Goal: Information Seeking & Learning: Learn about a topic

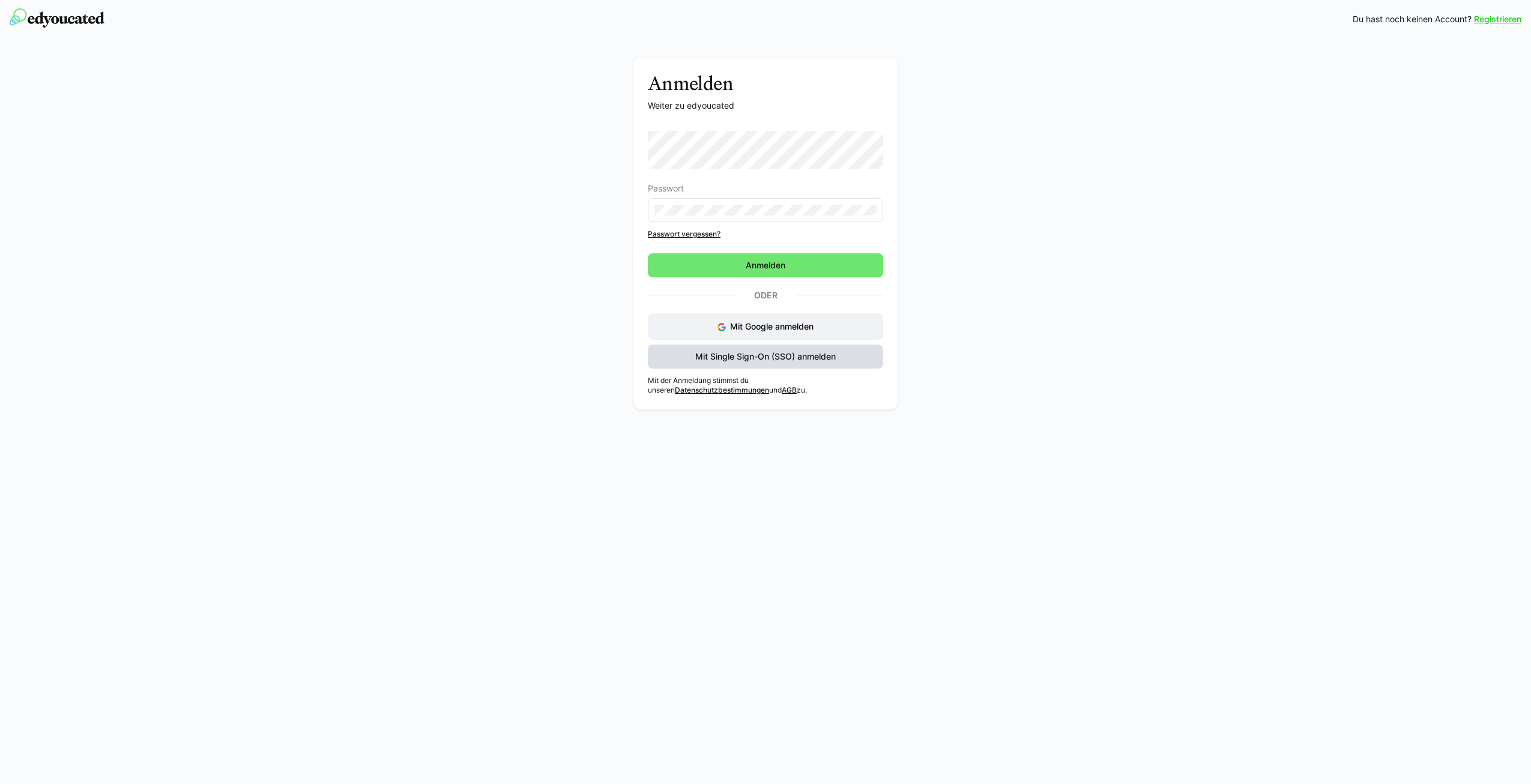
drag, startPoint x: 761, startPoint y: 360, endPoint x: 752, endPoint y: 363, distance: 9.5
click at [761, 360] on span "Mit Single Sign-On (SSO) anmelden" at bounding box center [766, 357] width 144 height 12
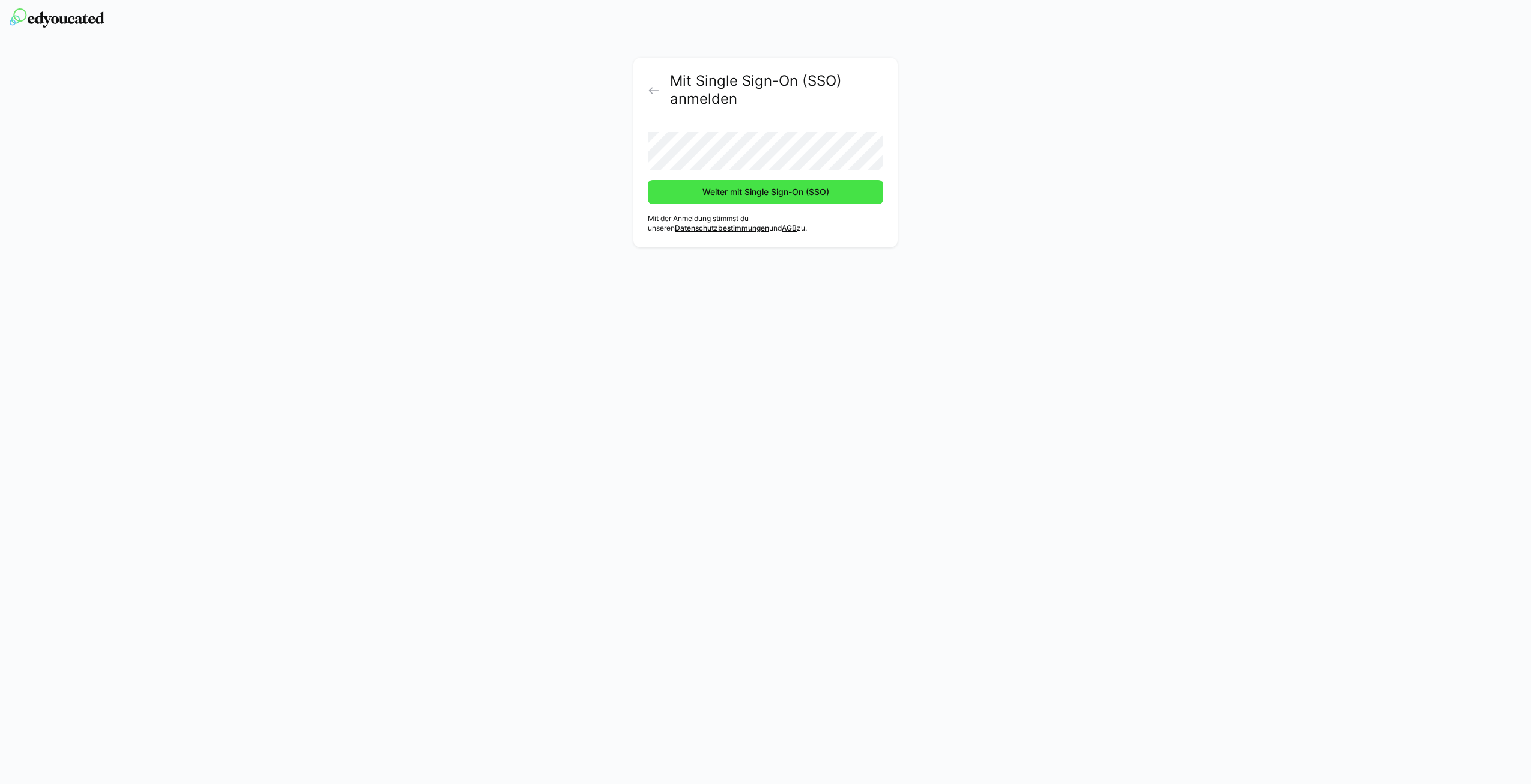
click at [762, 187] on span "Weiter mit Single Sign-On (SSO)" at bounding box center [766, 192] width 131 height 12
click at [757, 192] on span "Weiter mit Single Sign-On (SSO)" at bounding box center [766, 192] width 131 height 12
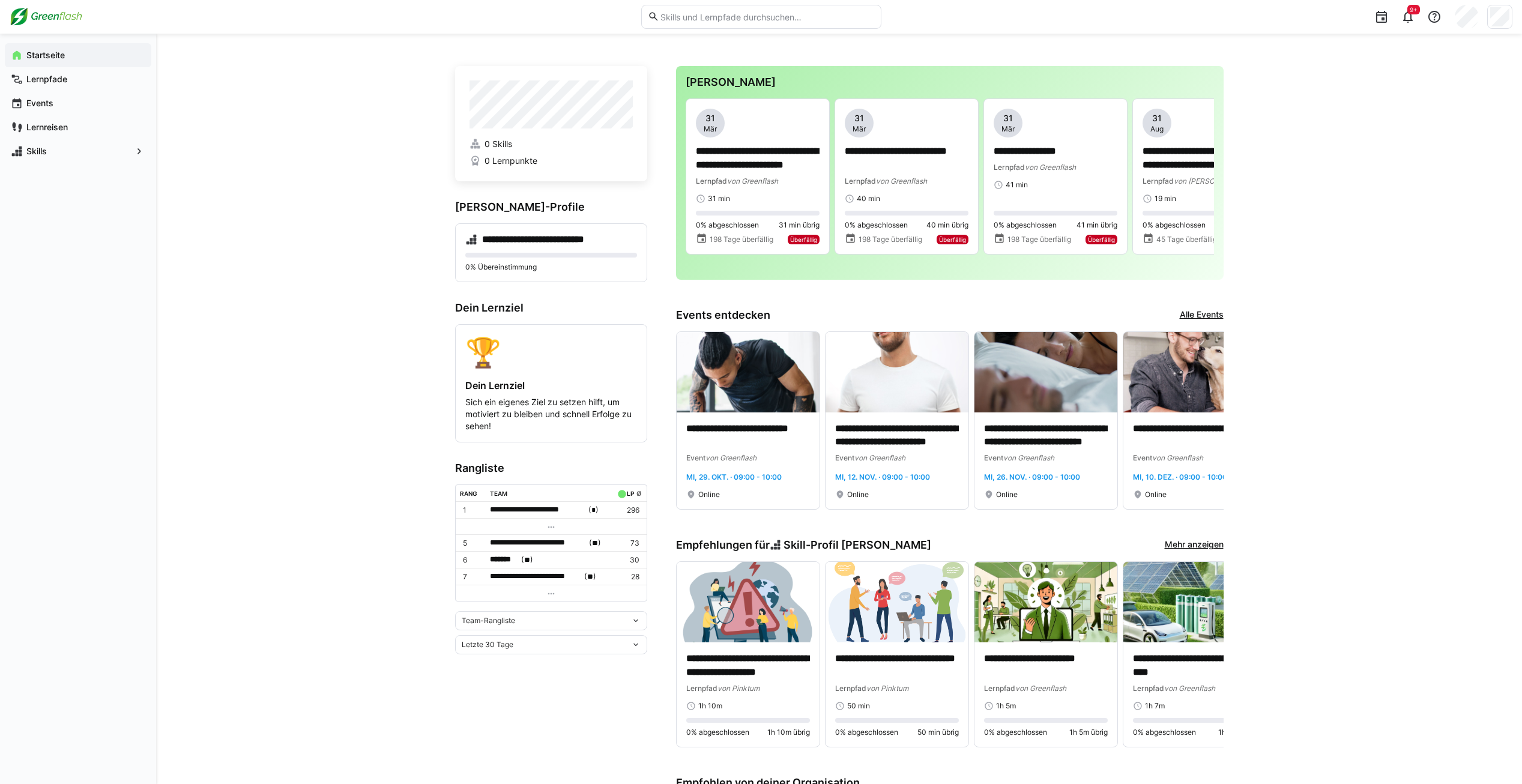
click at [790, 30] on div at bounding box center [761, 17] width 240 height 34
click at [790, 27] on eds-input at bounding box center [761, 17] width 240 height 24
click at [790, 24] on eds-input at bounding box center [761, 17] width 240 height 24
click at [790, 20] on input "text" at bounding box center [766, 17] width 215 height 11
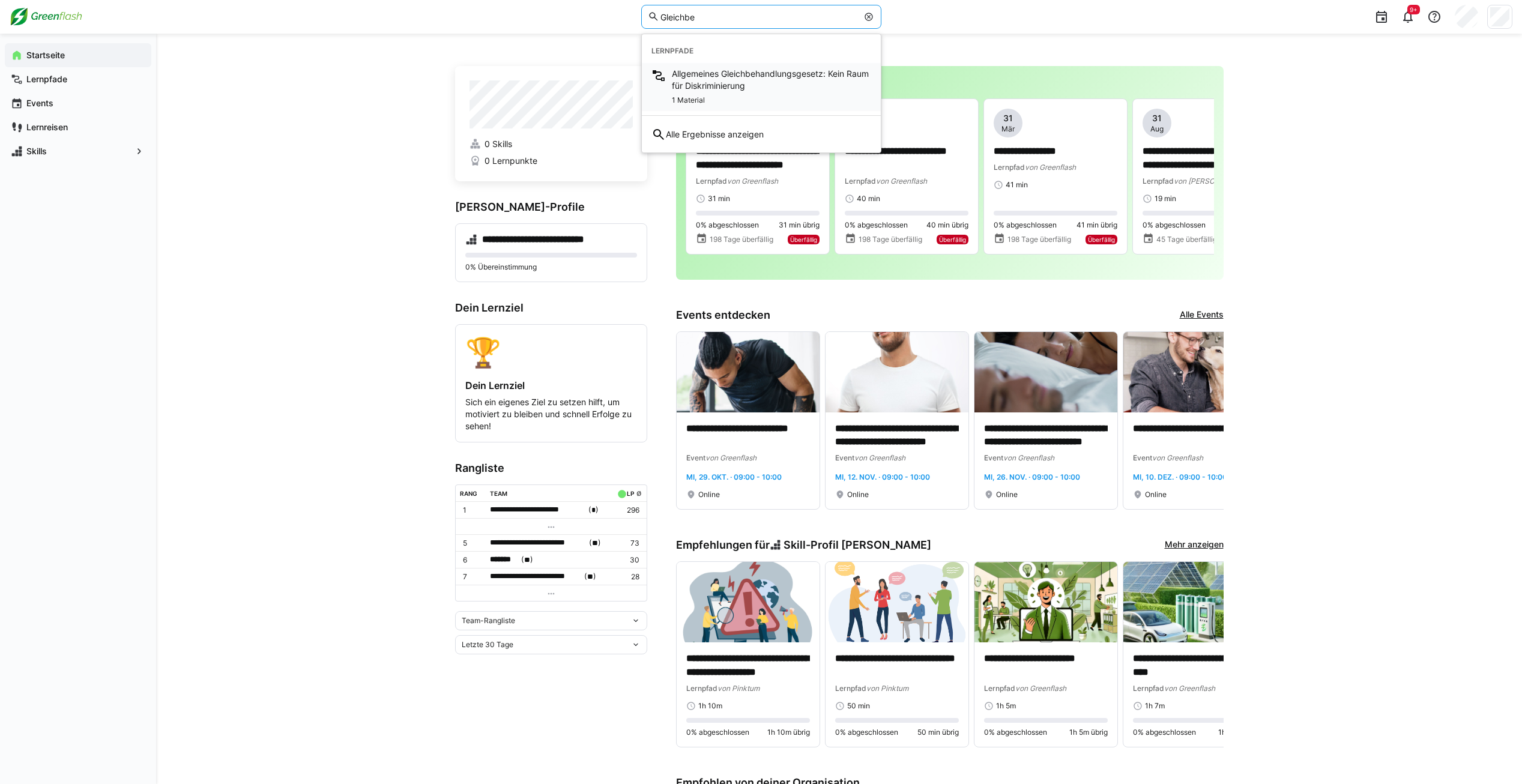
type input "Gleichbe"
click at [777, 75] on span "Allgemeines Gleichbehandlungsgesetz: Kein Raum für Diskriminierung" at bounding box center [771, 80] width 199 height 24
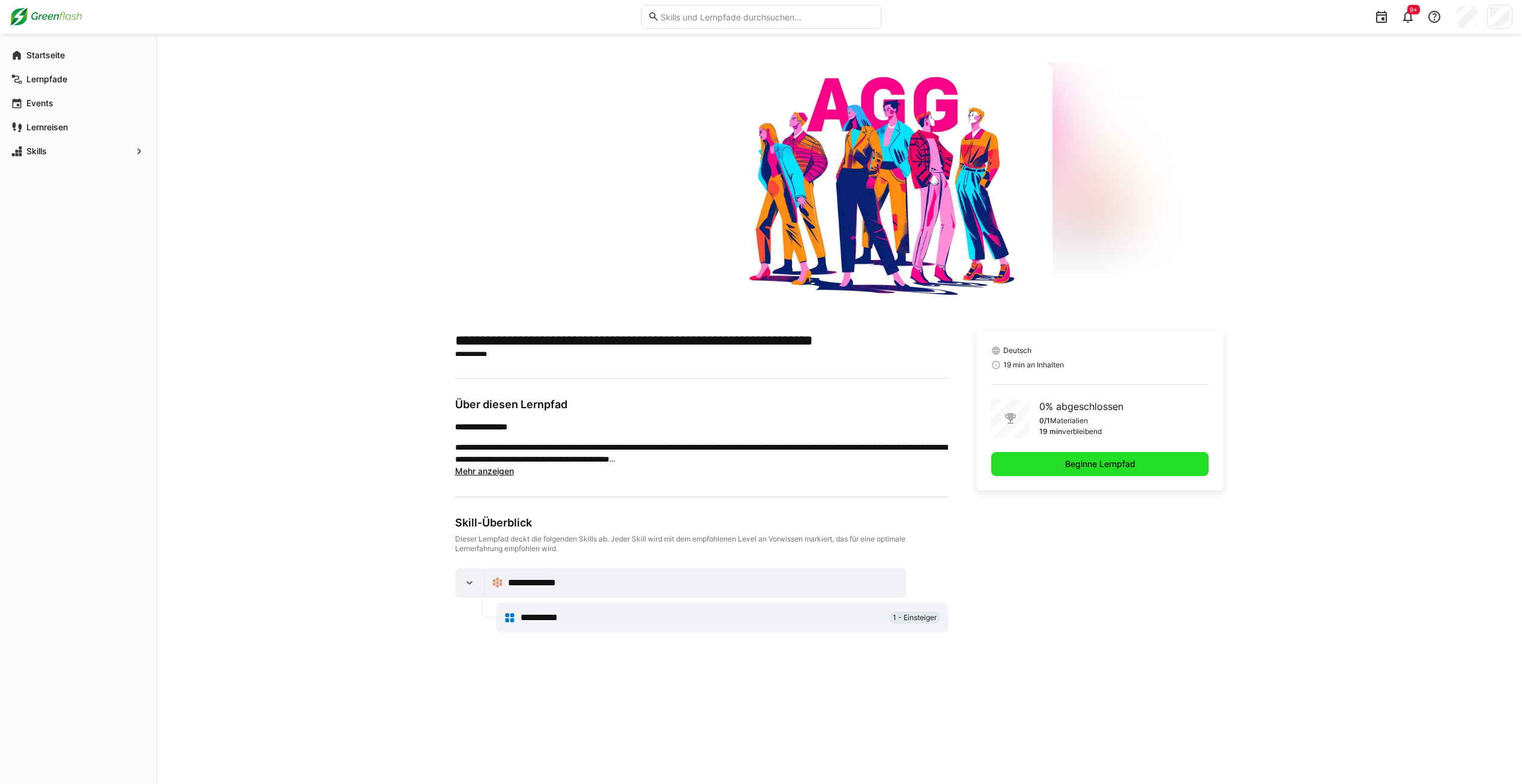
click at [1117, 470] on span "Beginne Lernpfad" at bounding box center [1100, 464] width 218 height 24
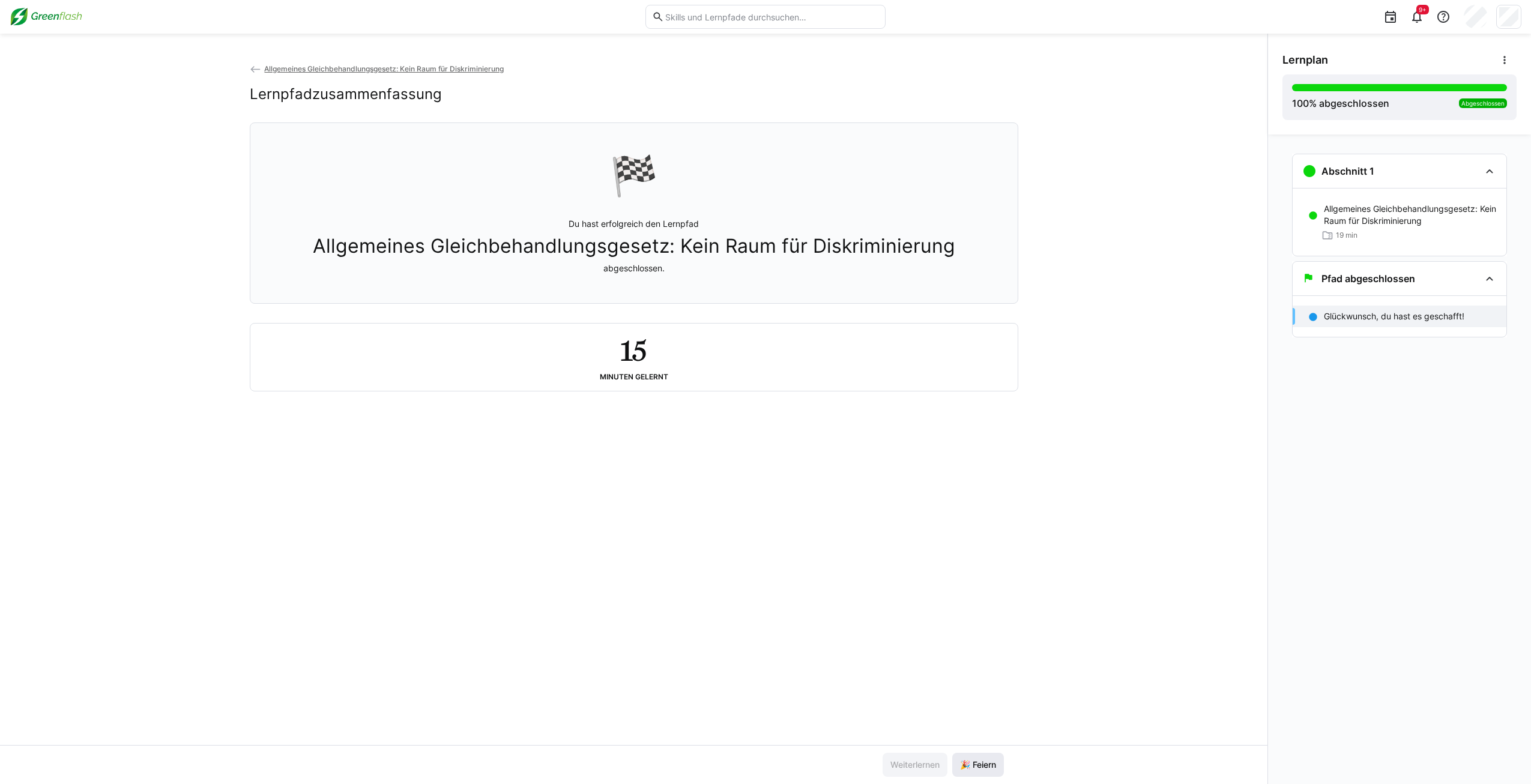
click at [983, 769] on span "🎉 Feiern" at bounding box center [978, 764] width 40 height 12
drag, startPoint x: 396, startPoint y: 66, endPoint x: 402, endPoint y: 67, distance: 6.1
click at [396, 66] on span "Allgemeines Gleichbehandlungsgesetz: Kein Raum für Diskriminierung" at bounding box center [384, 68] width 240 height 9
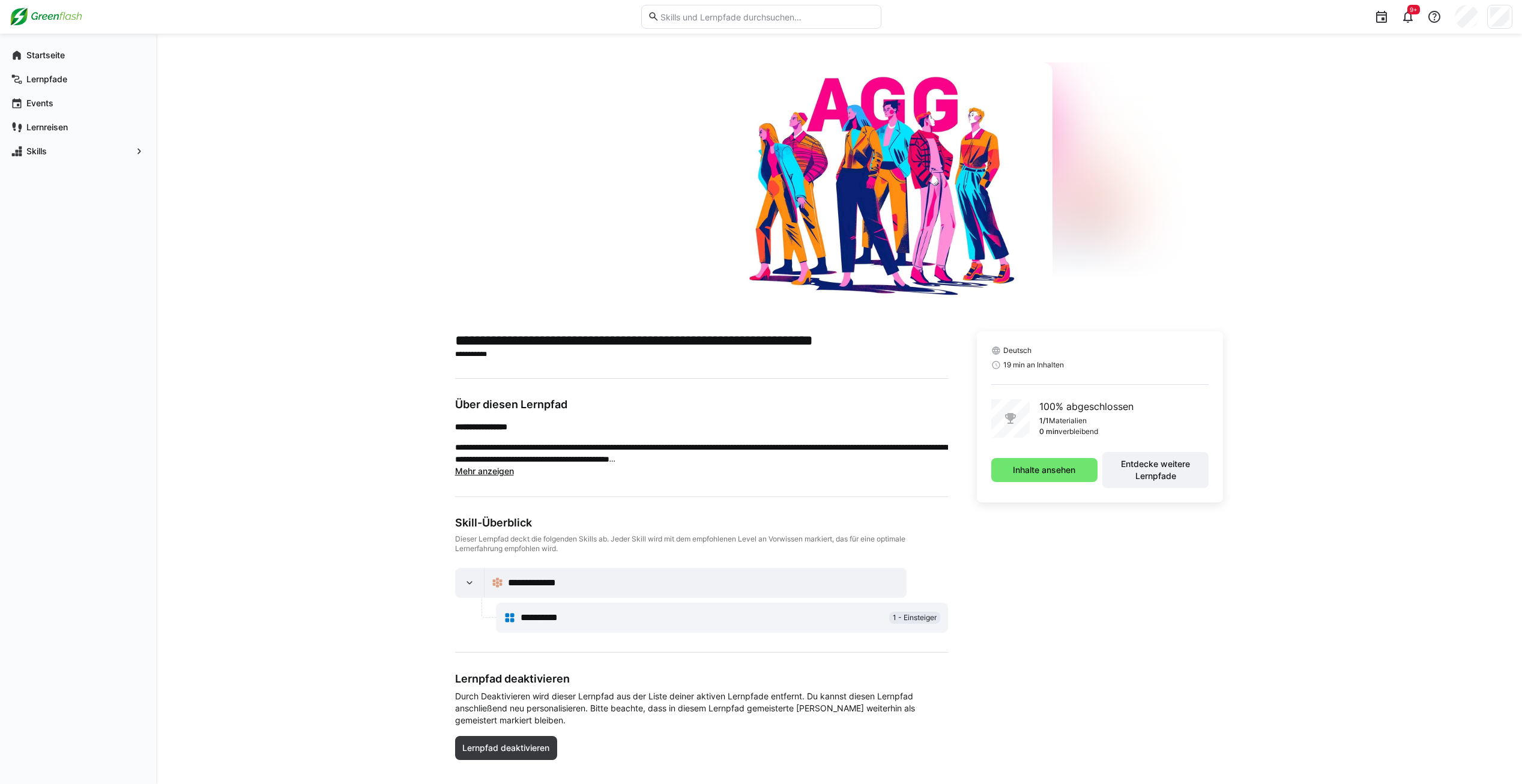
click at [729, 23] on eds-input at bounding box center [761, 17] width 240 height 24
click at [729, 21] on input "text" at bounding box center [766, 17] width 215 height 11
type input "arbeitsschutz"
click at [745, 92] on div "1 Material" at bounding box center [715, 87] width 86 height 14
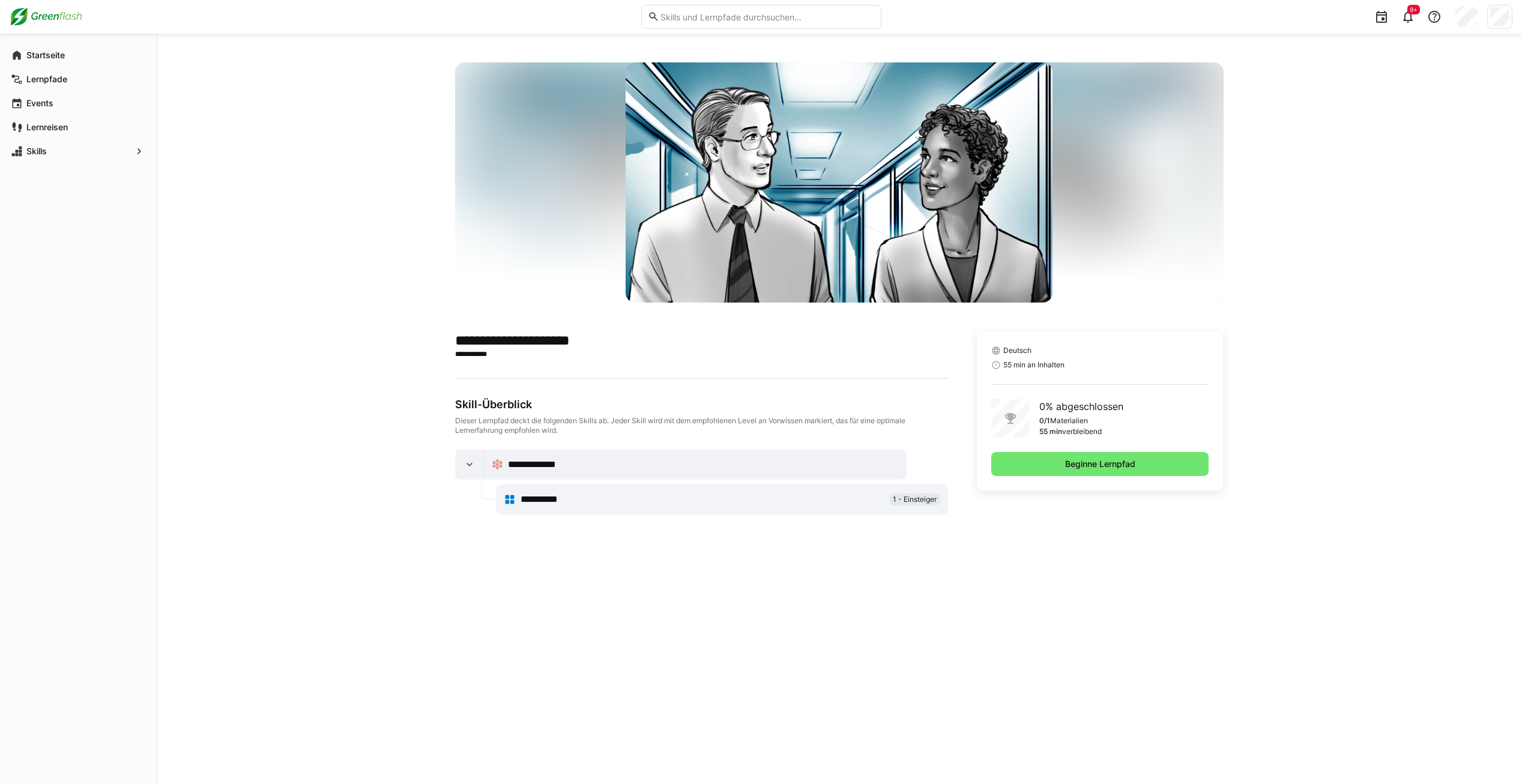
click at [749, 30] on div at bounding box center [761, 17] width 240 height 34
click at [751, 24] on eds-input at bounding box center [761, 17] width 240 height 24
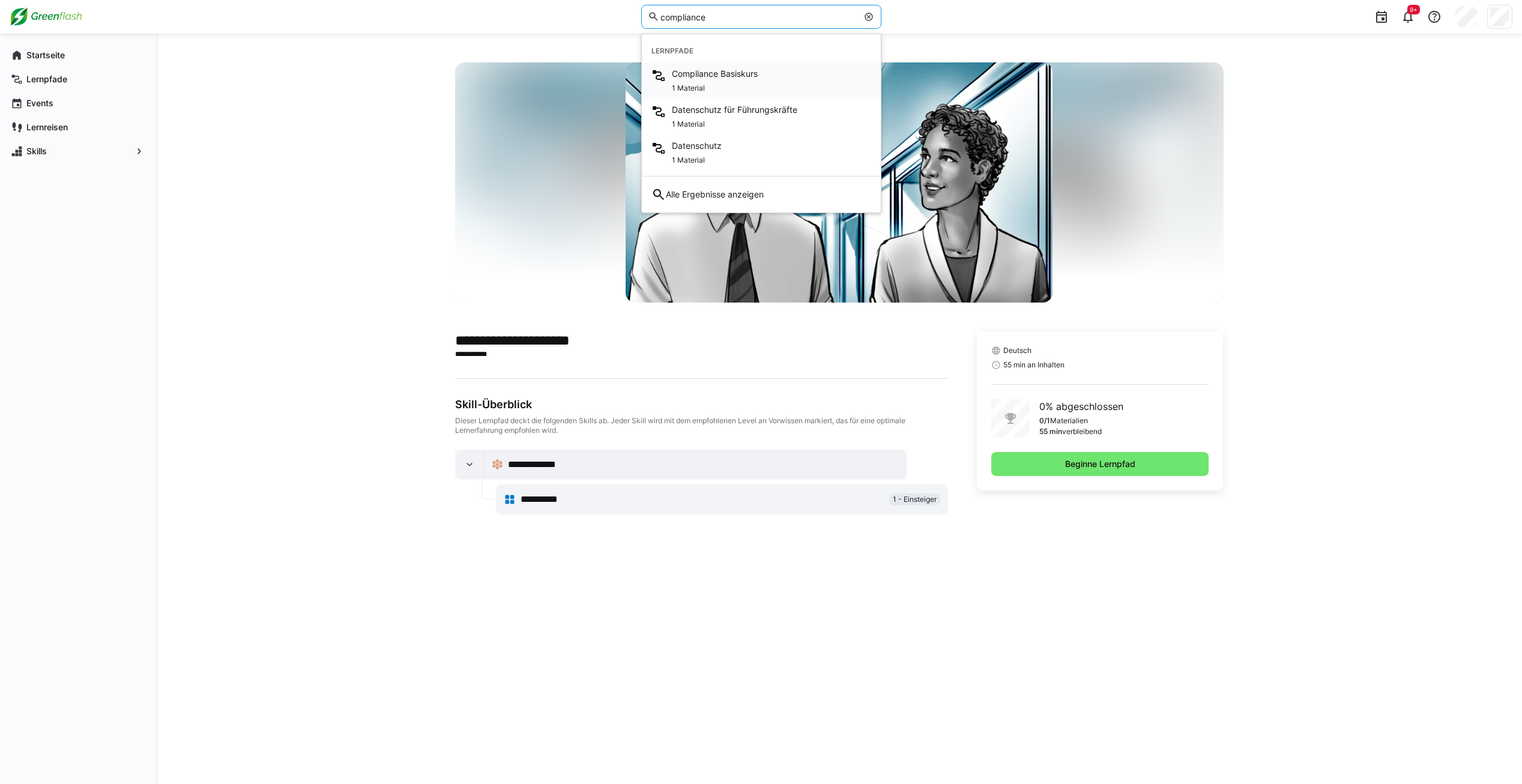
type input "compliance"
click at [724, 86] on div "1 Material" at bounding box center [715, 87] width 86 height 14
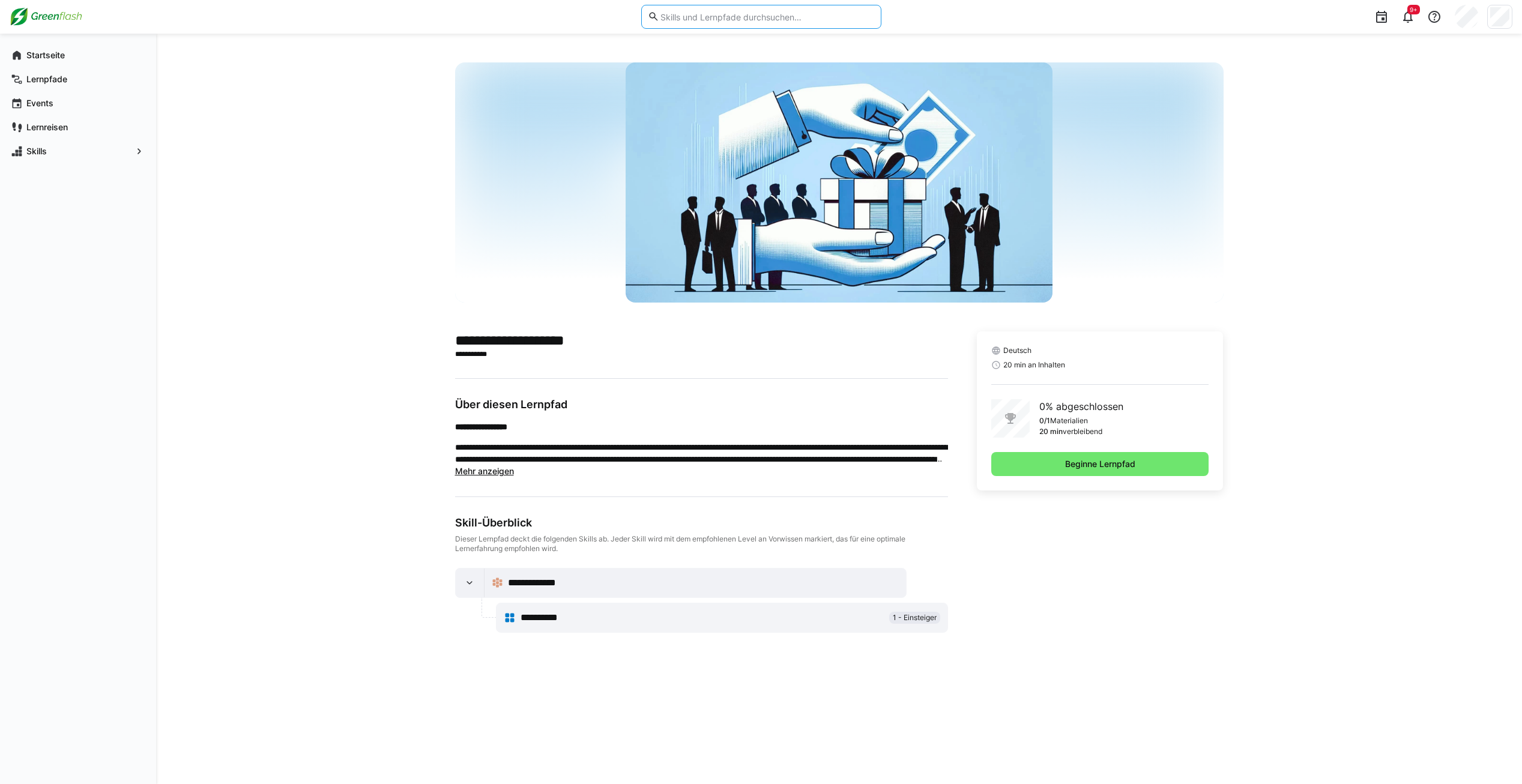
click at [708, 13] on input "text" at bounding box center [766, 17] width 215 height 11
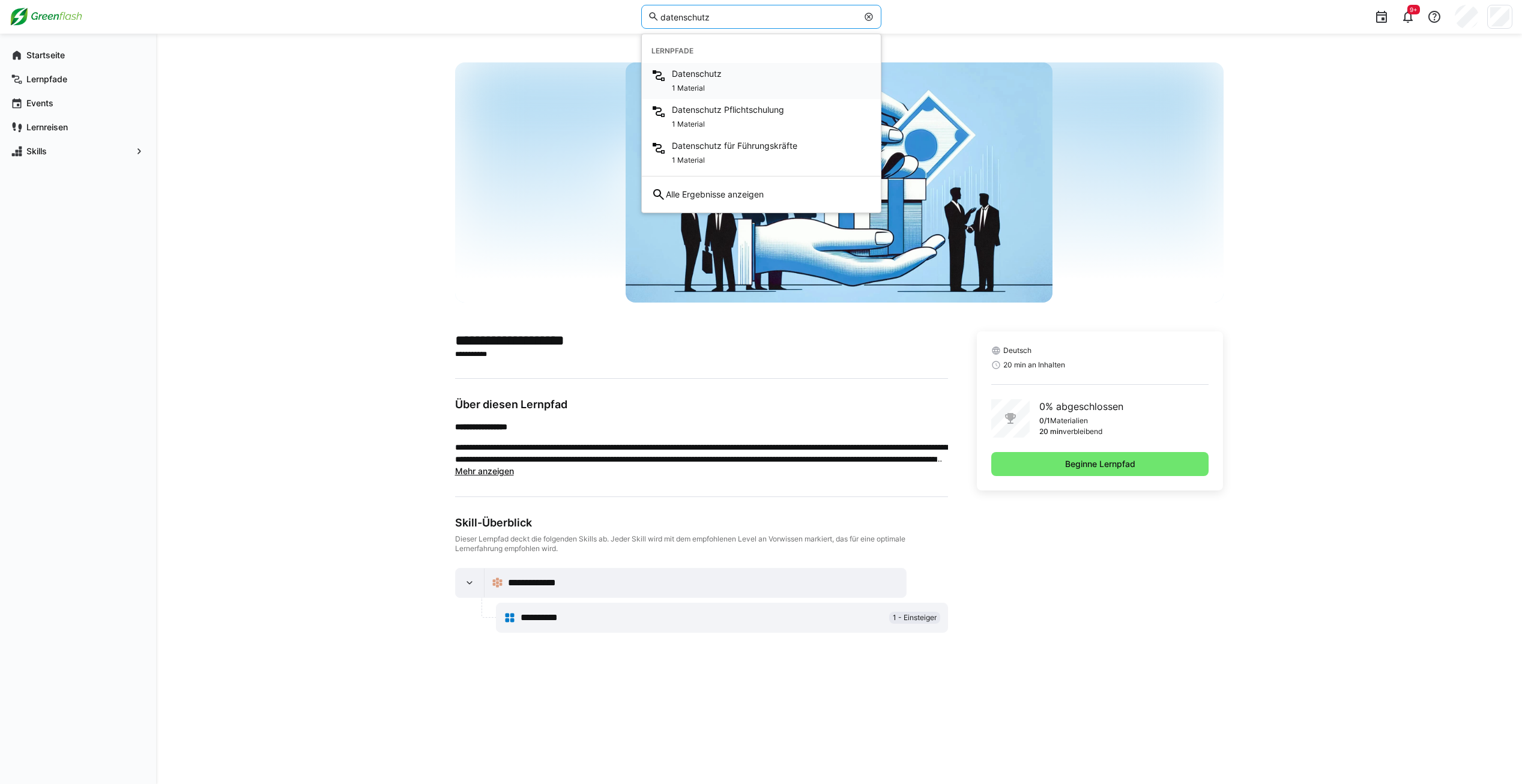
type input "datenschutz"
click at [718, 69] on span "Datenschutz" at bounding box center [697, 74] width 50 height 12
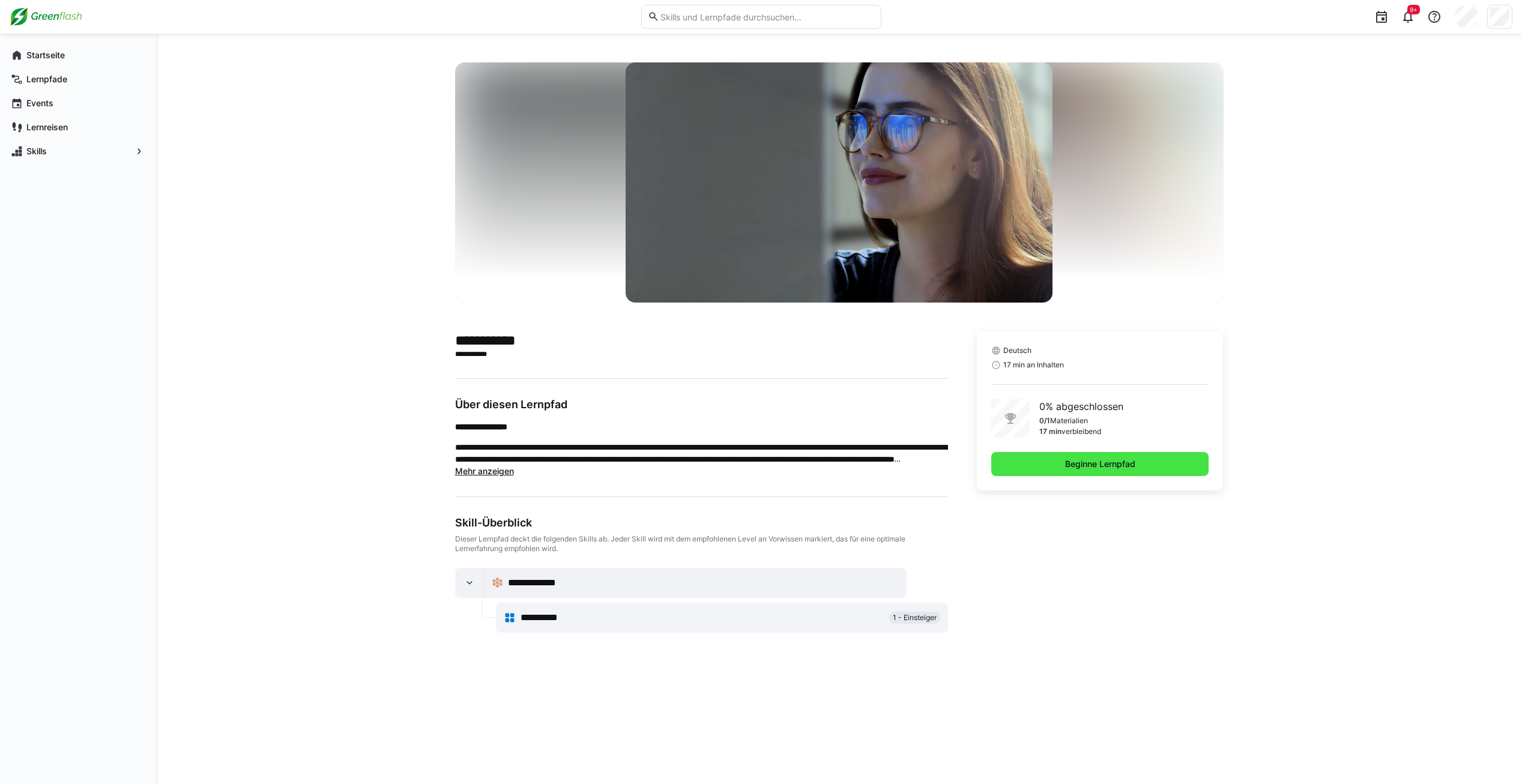
click at [1101, 467] on span "Beginne Lernpfad" at bounding box center [1100, 464] width 74 height 12
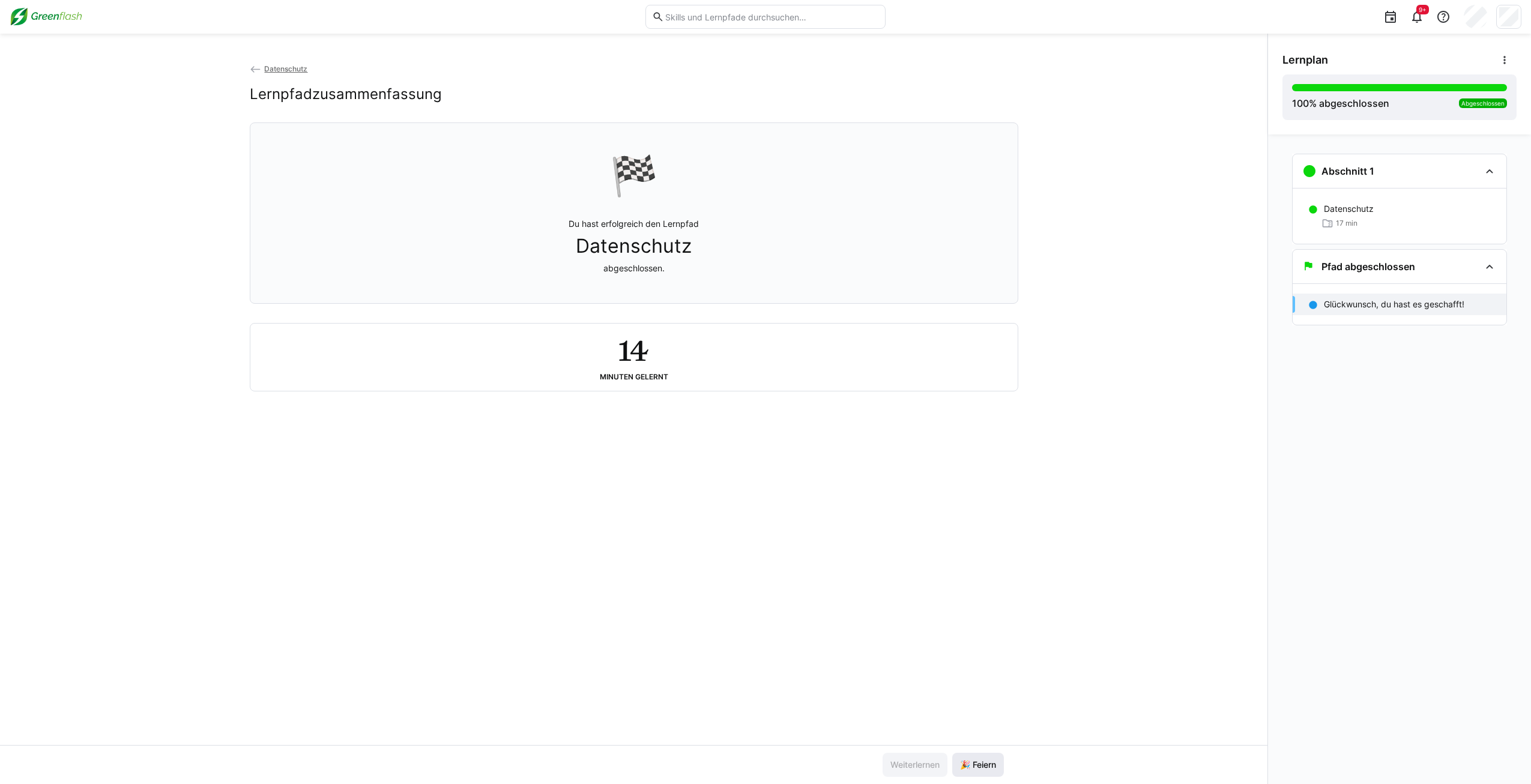
drag, startPoint x: 994, startPoint y: 772, endPoint x: 984, endPoint y: 752, distance: 22.4
click at [994, 771] on span "🎉 Feiern" at bounding box center [978, 764] width 52 height 24
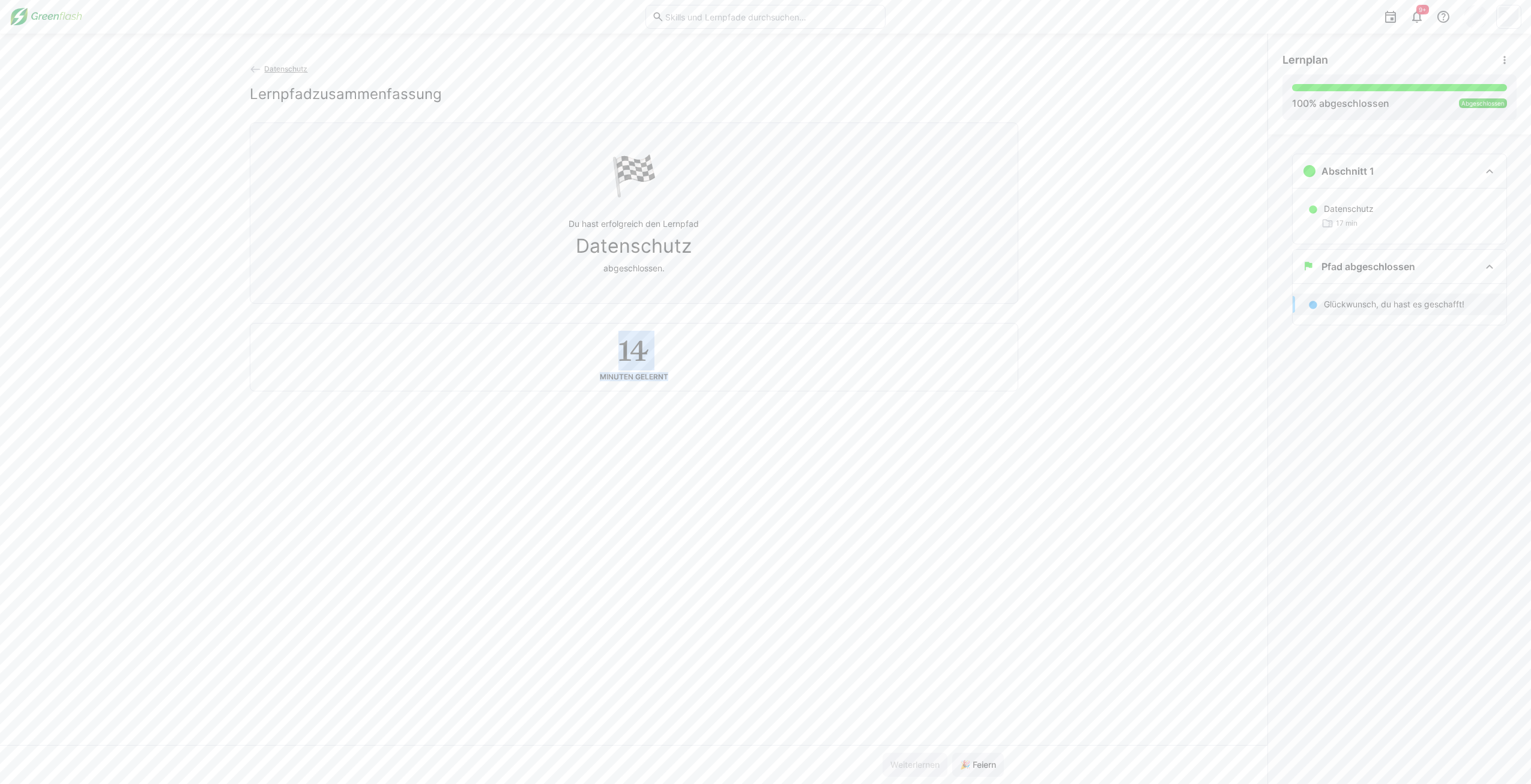
drag, startPoint x: 612, startPoint y: 357, endPoint x: 674, endPoint y: 386, distance: 68.4
click at [674, 386] on div "14 Minuten gelernt" at bounding box center [634, 357] width 768 height 67
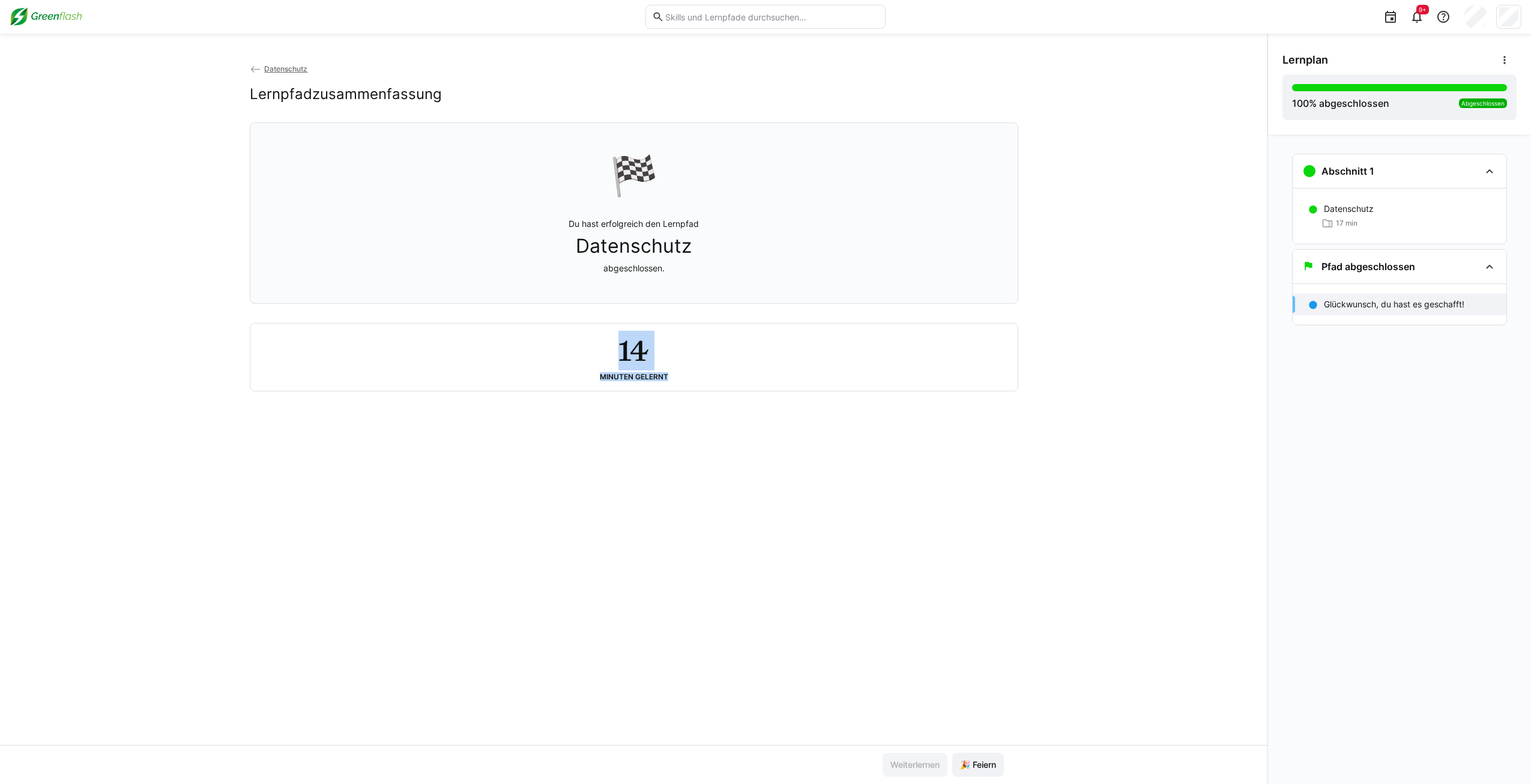
click at [674, 386] on div "14 Minuten gelernt" at bounding box center [634, 357] width 768 height 67
click at [759, 18] on input "text" at bounding box center [771, 17] width 215 height 11
type input "informations"
click at [751, 111] on div "Alle Ergebnisse anzeigen" at bounding box center [766, 122] width 239 height 26
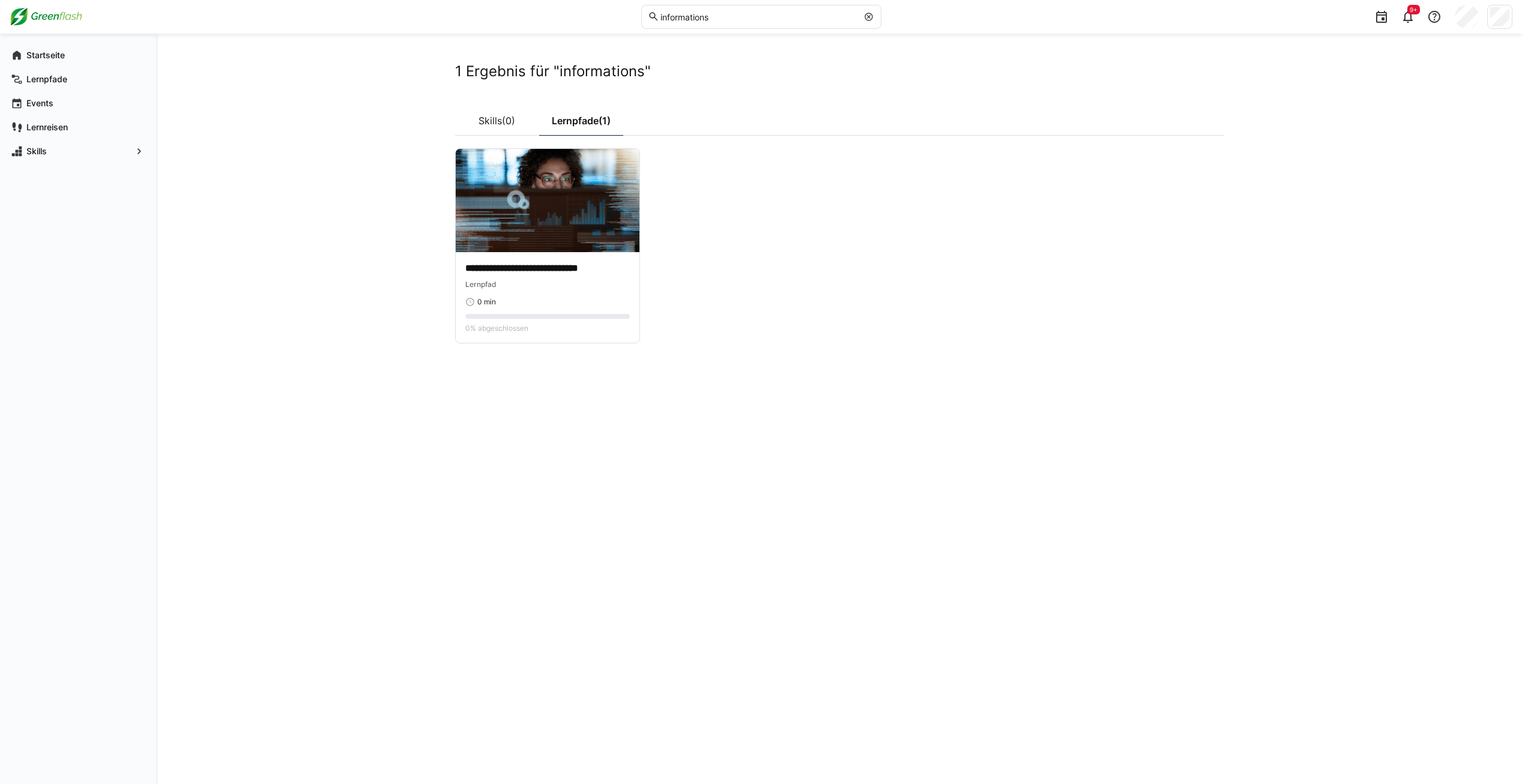
click at [753, 25] on eds-input "informations" at bounding box center [761, 17] width 240 height 24
click at [522, 299] on div "0 min" at bounding box center [547, 301] width 164 height 9
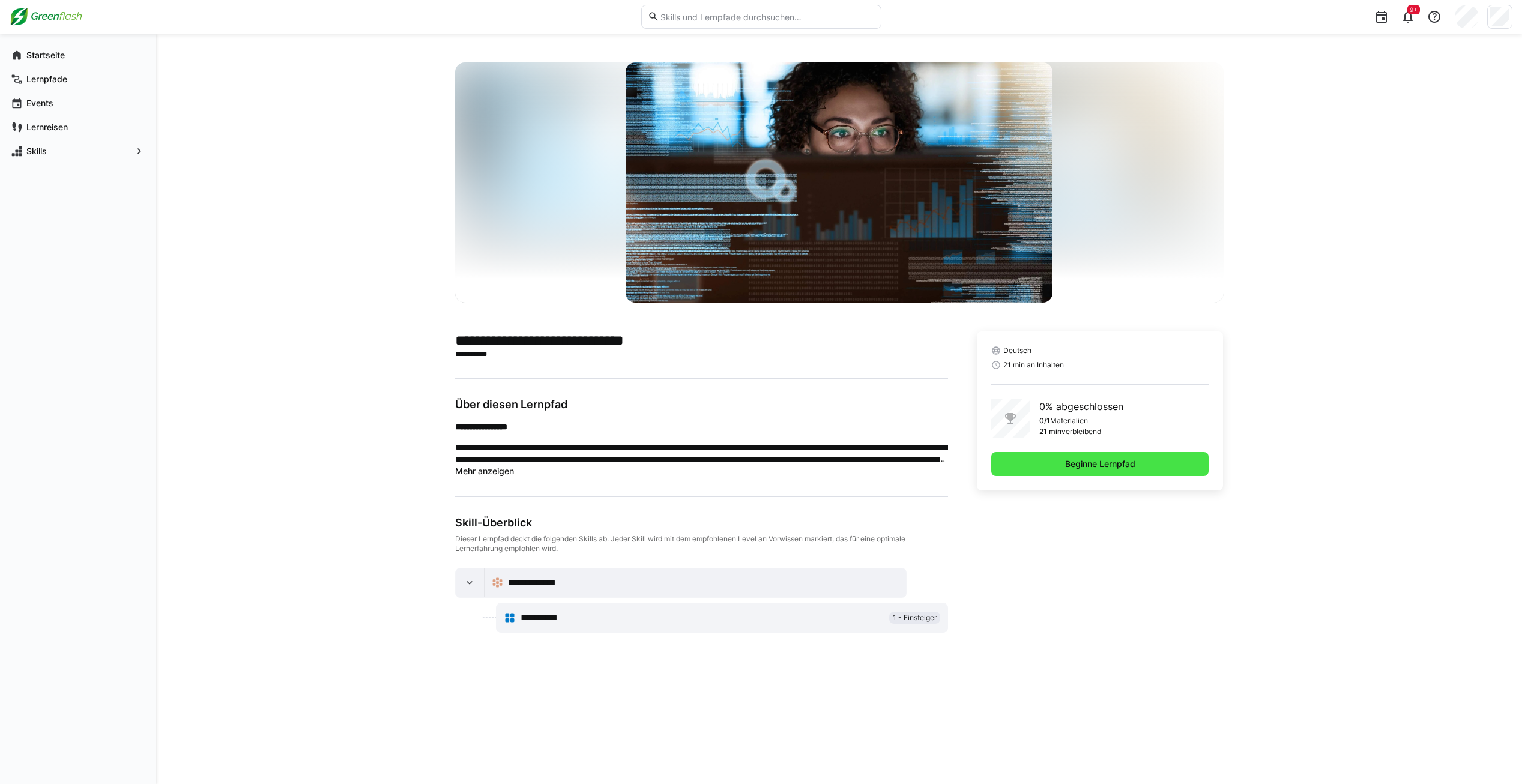
click at [1088, 457] on span "Beginne Lernpfad" at bounding box center [1100, 464] width 218 height 24
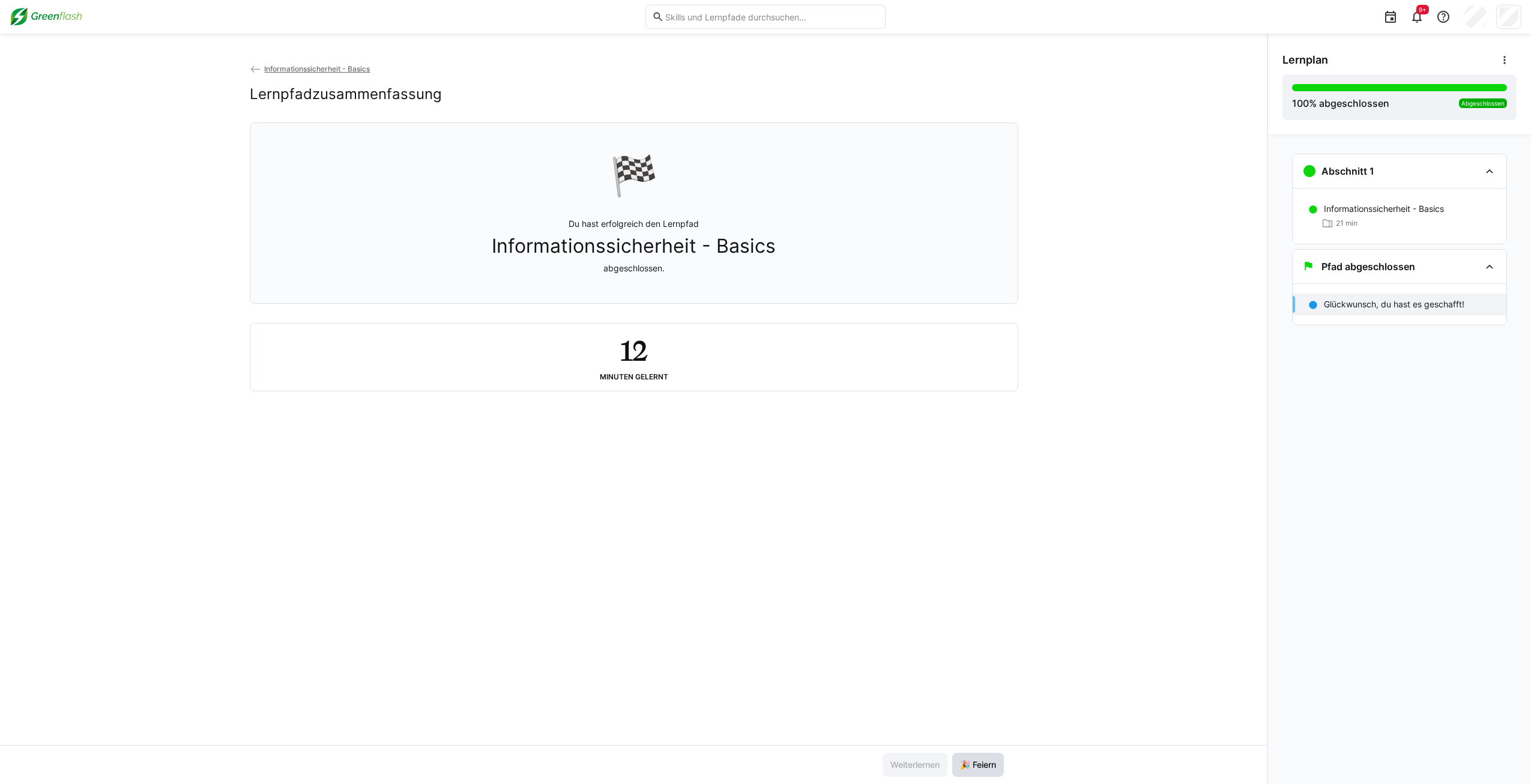
click at [981, 759] on span "🎉 Feiern" at bounding box center [978, 764] width 40 height 12
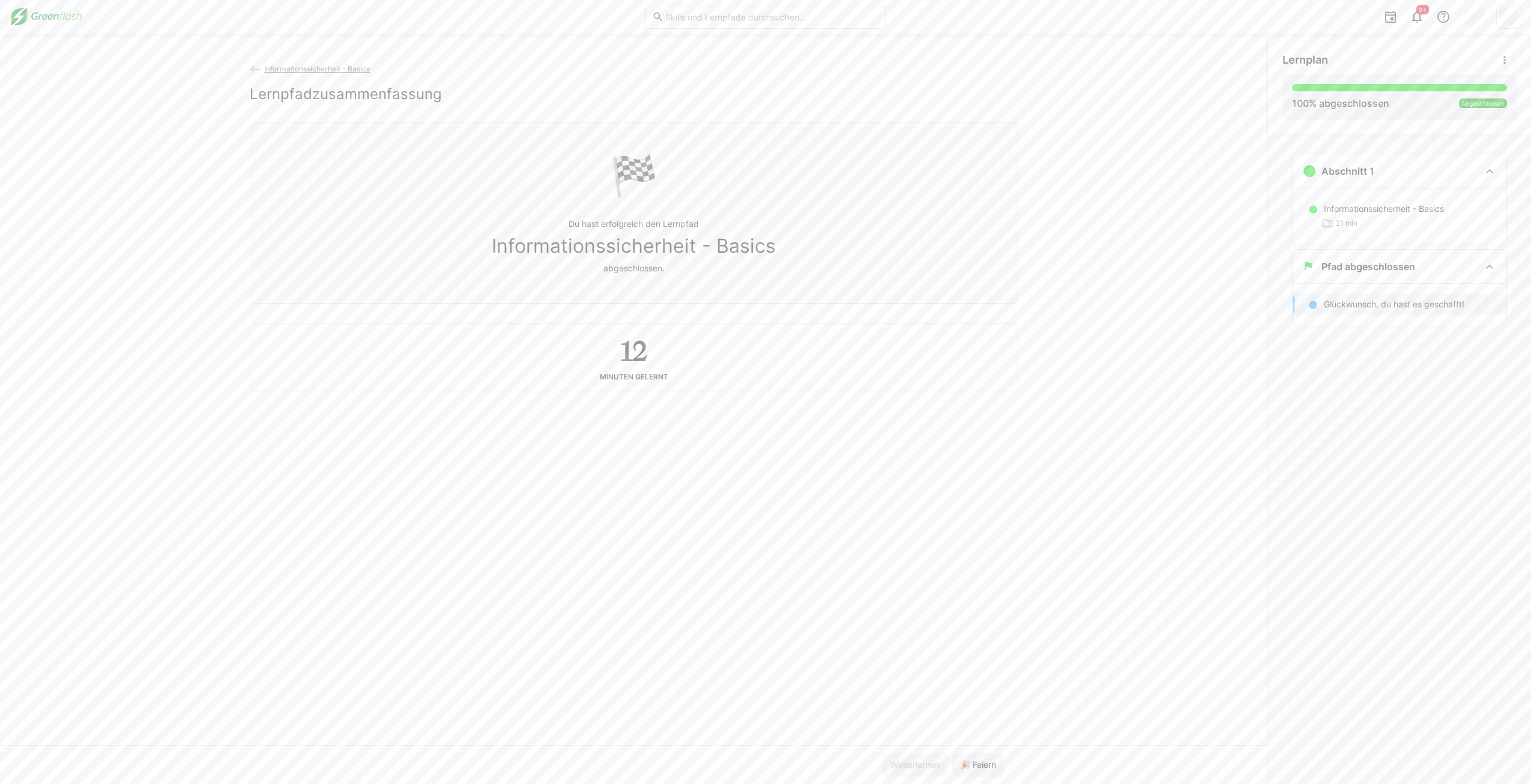
click at [330, 64] on app-back-navigation "Informationssicherheit - Basics" at bounding box center [634, 69] width 768 height 13
click at [331, 67] on span "Informationssicherheit - Basics" at bounding box center [316, 68] width 106 height 9
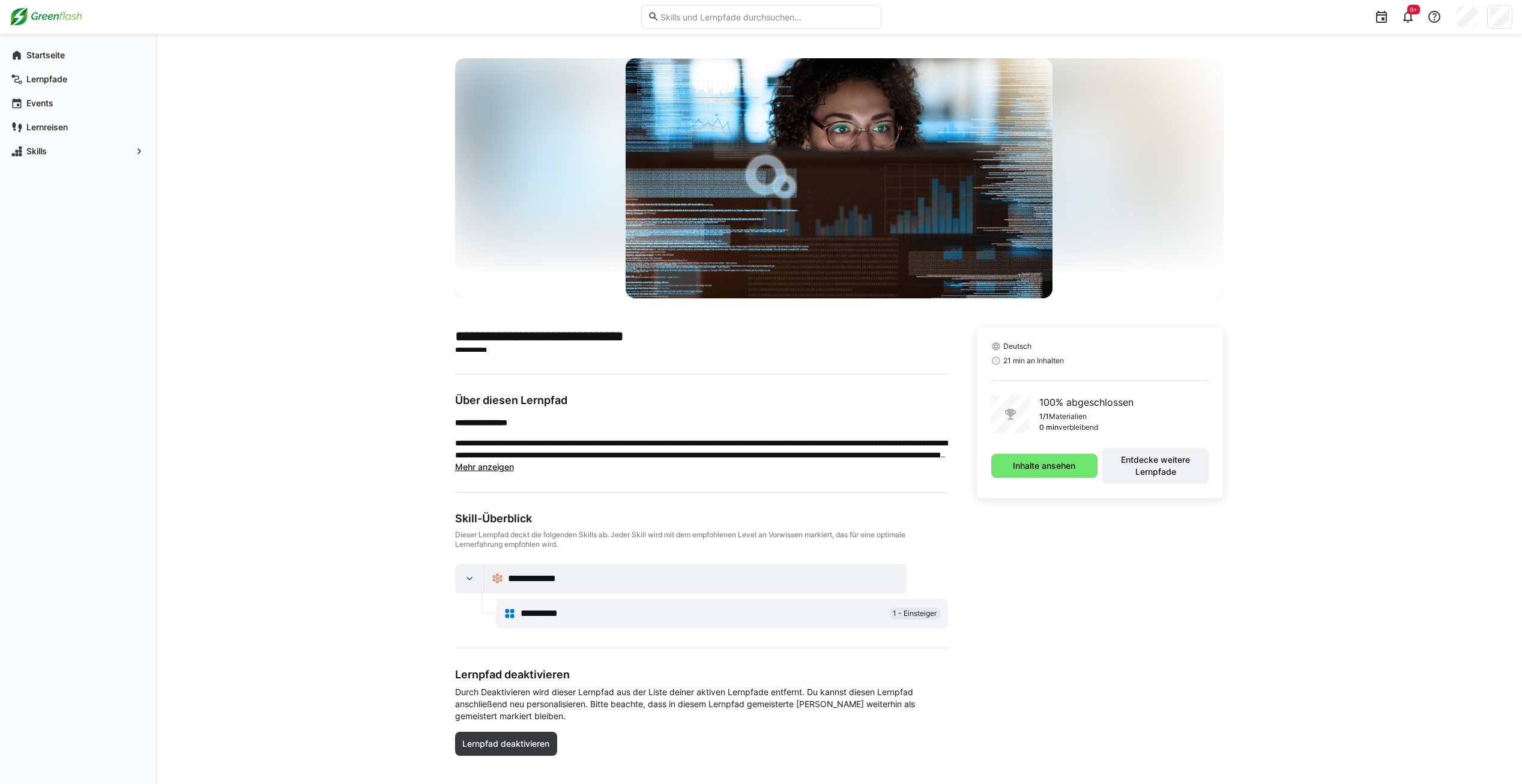
scroll to position [20, 0]
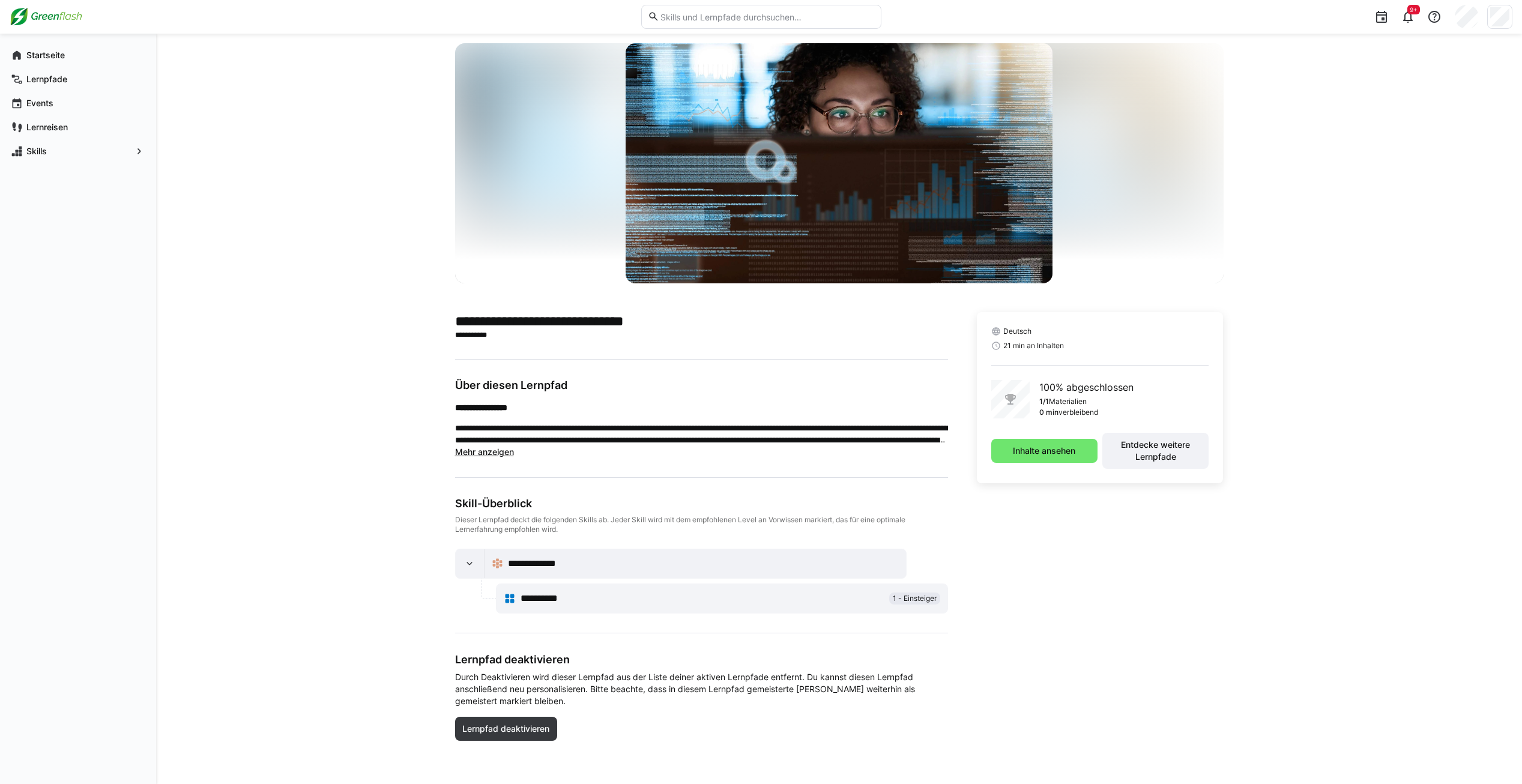
click at [611, 563] on div "**********" at bounding box center [703, 563] width 391 height 14
click at [598, 590] on div "**********" at bounding box center [722, 598] width 436 height 24
click at [485, 457] on app-truncated-text "**********" at bounding box center [701, 430] width 493 height 57
click at [489, 452] on span "Mehr anzeigen" at bounding box center [484, 451] width 59 height 10
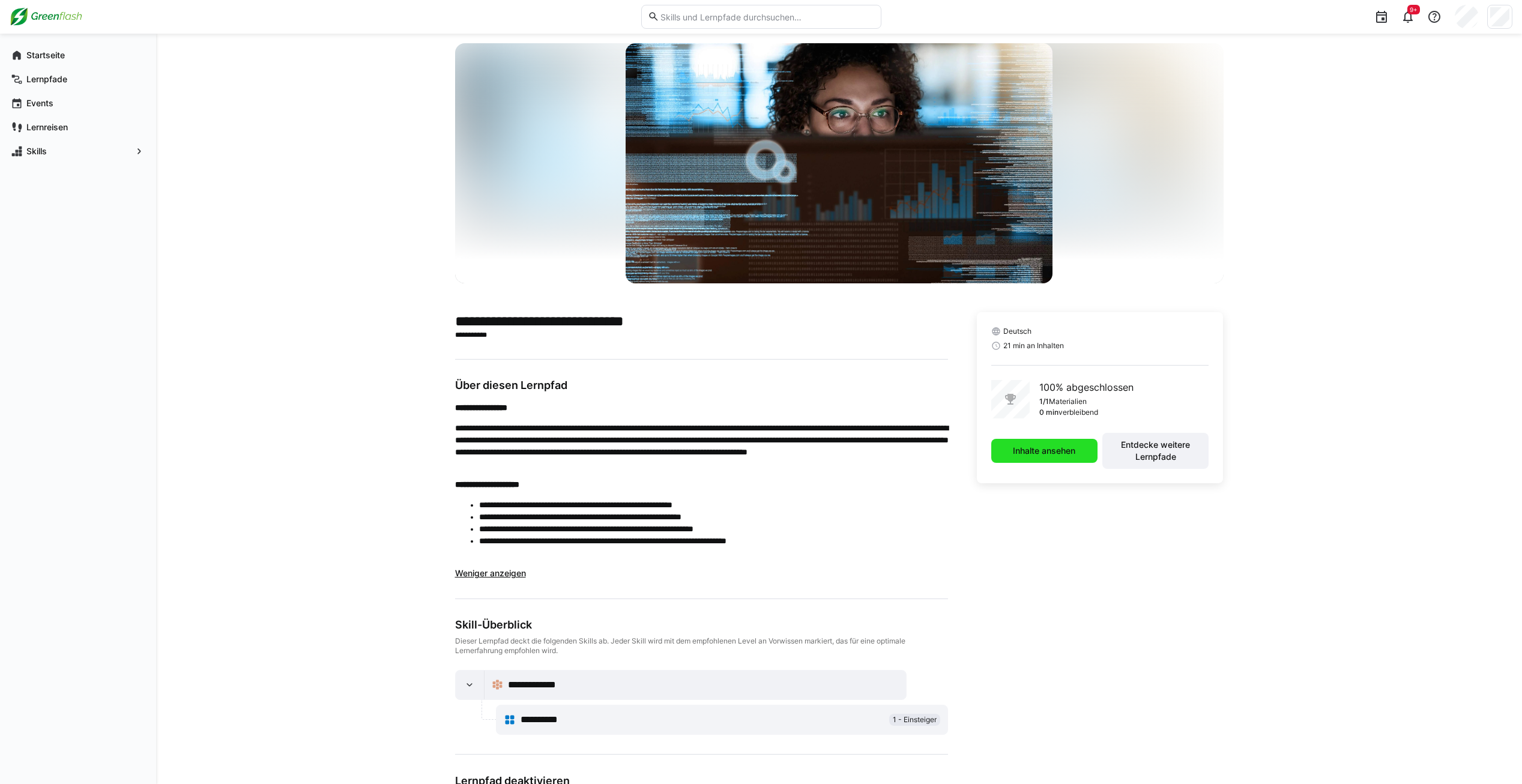
click at [1051, 456] on span "Inhalte ansehen" at bounding box center [1044, 451] width 66 height 12
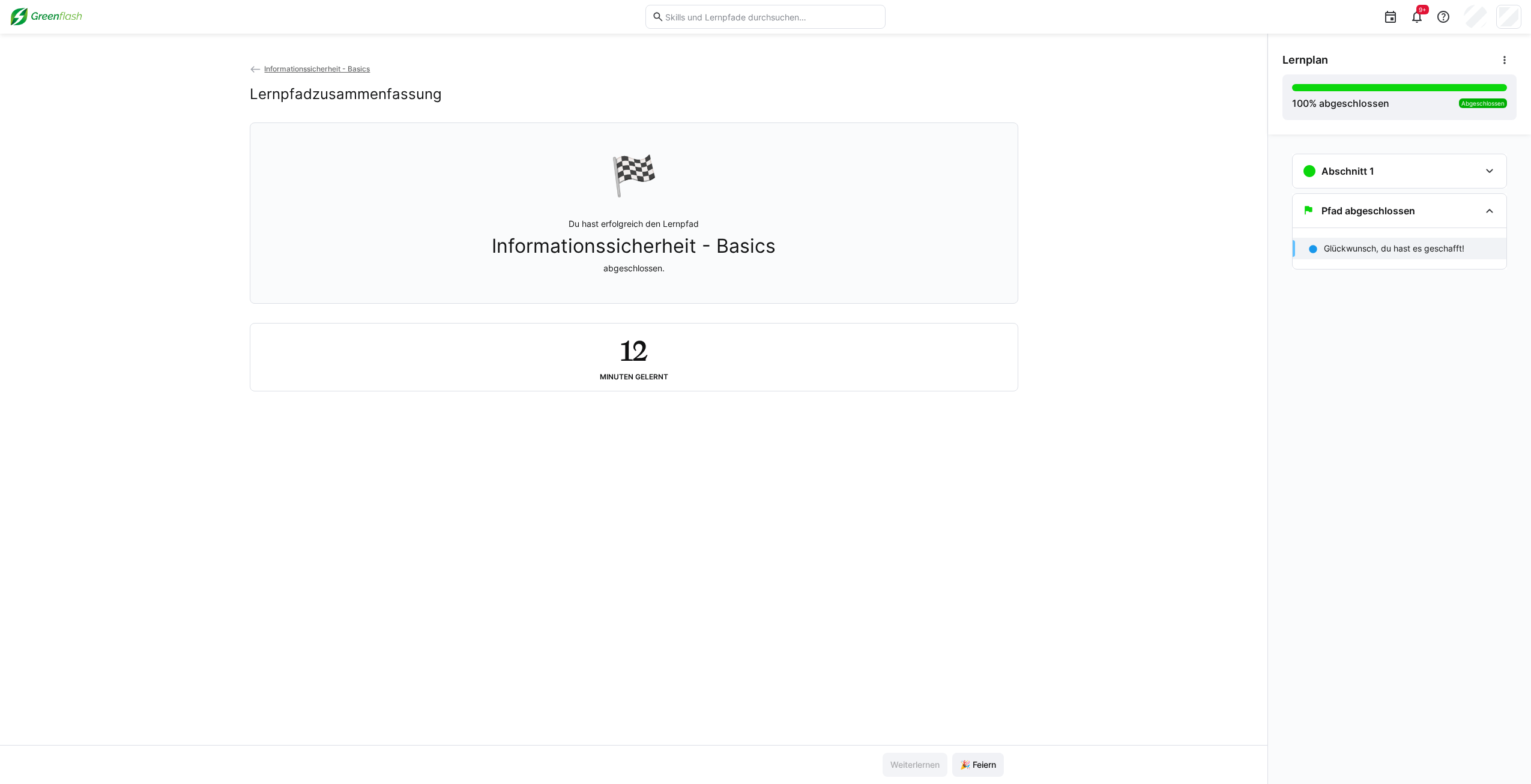
click at [347, 72] on span "Informationssicherheit - Basics" at bounding box center [316, 68] width 106 height 9
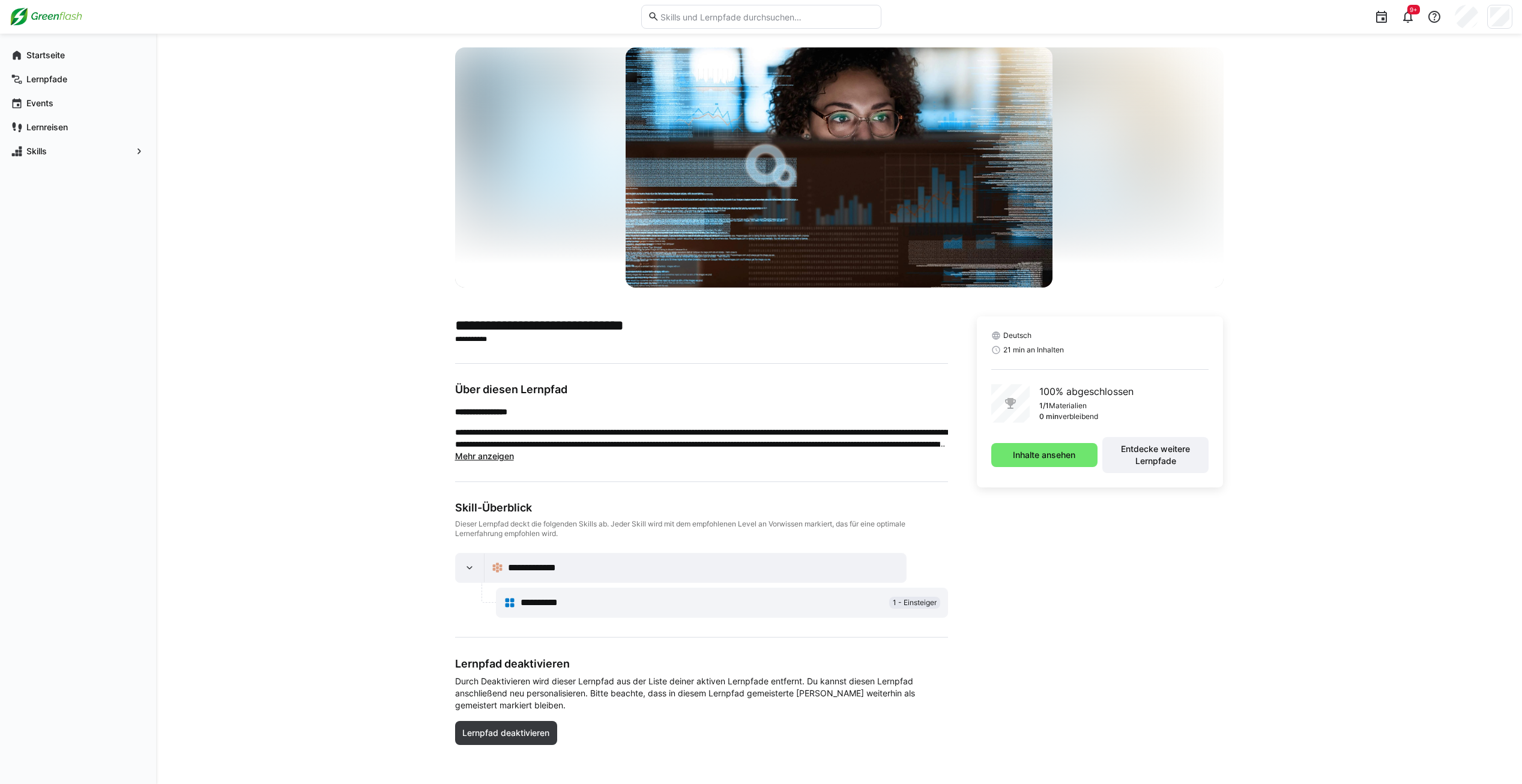
scroll to position [20, 0]
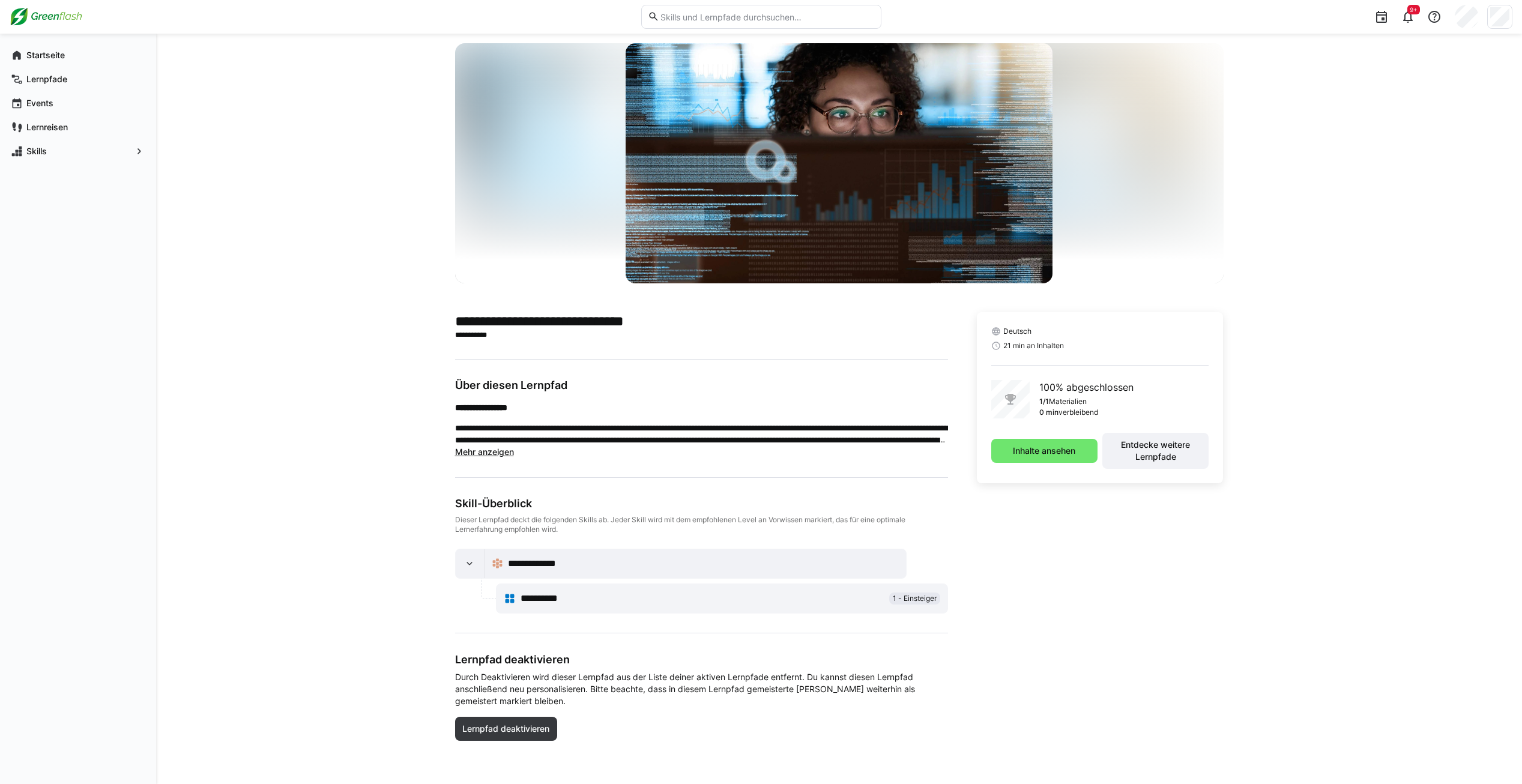
click at [912, 596] on span "1 - Einsteiger" at bounding box center [914, 598] width 44 height 9
click at [554, 574] on div "**********" at bounding box center [695, 563] width 422 height 29
click at [494, 565] on eds-icon at bounding box center [497, 563] width 12 height 12
click at [458, 559] on div at bounding box center [470, 563] width 29 height 29
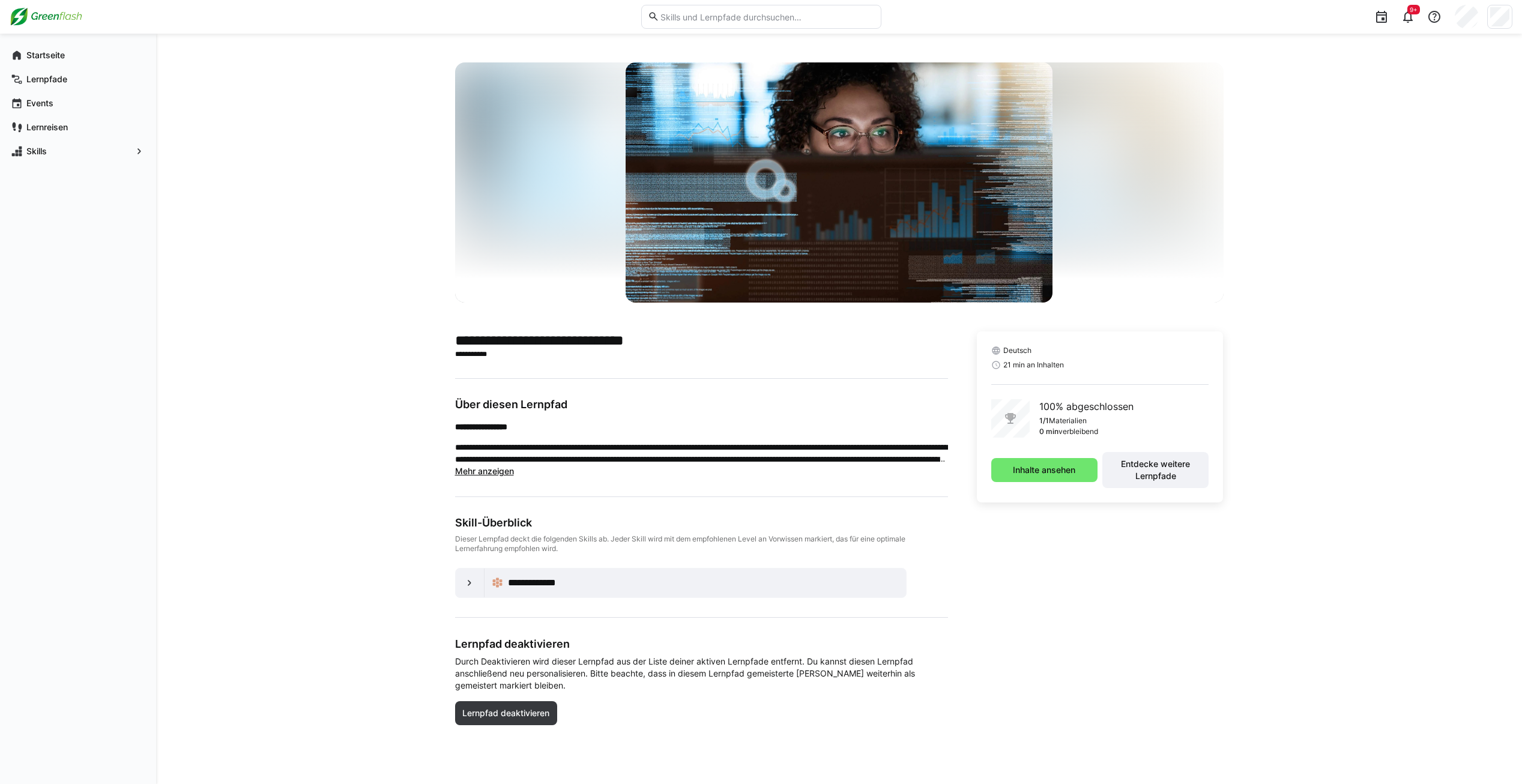
scroll to position [0, 0]
click at [474, 563] on div "**********" at bounding box center [701, 557] width 493 height 81
click at [473, 579] on eds-icon at bounding box center [469, 583] width 12 height 12
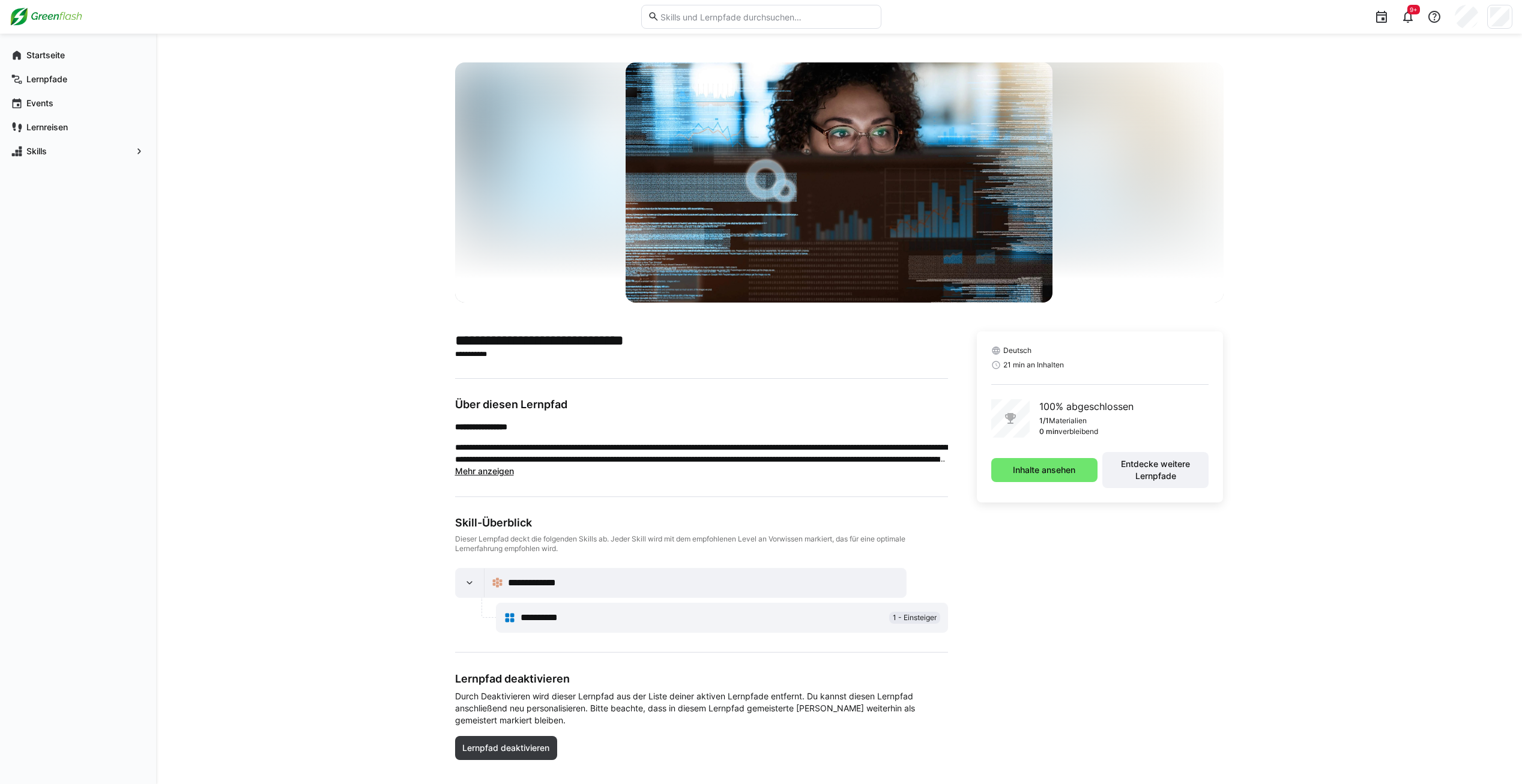
scroll to position [20, 0]
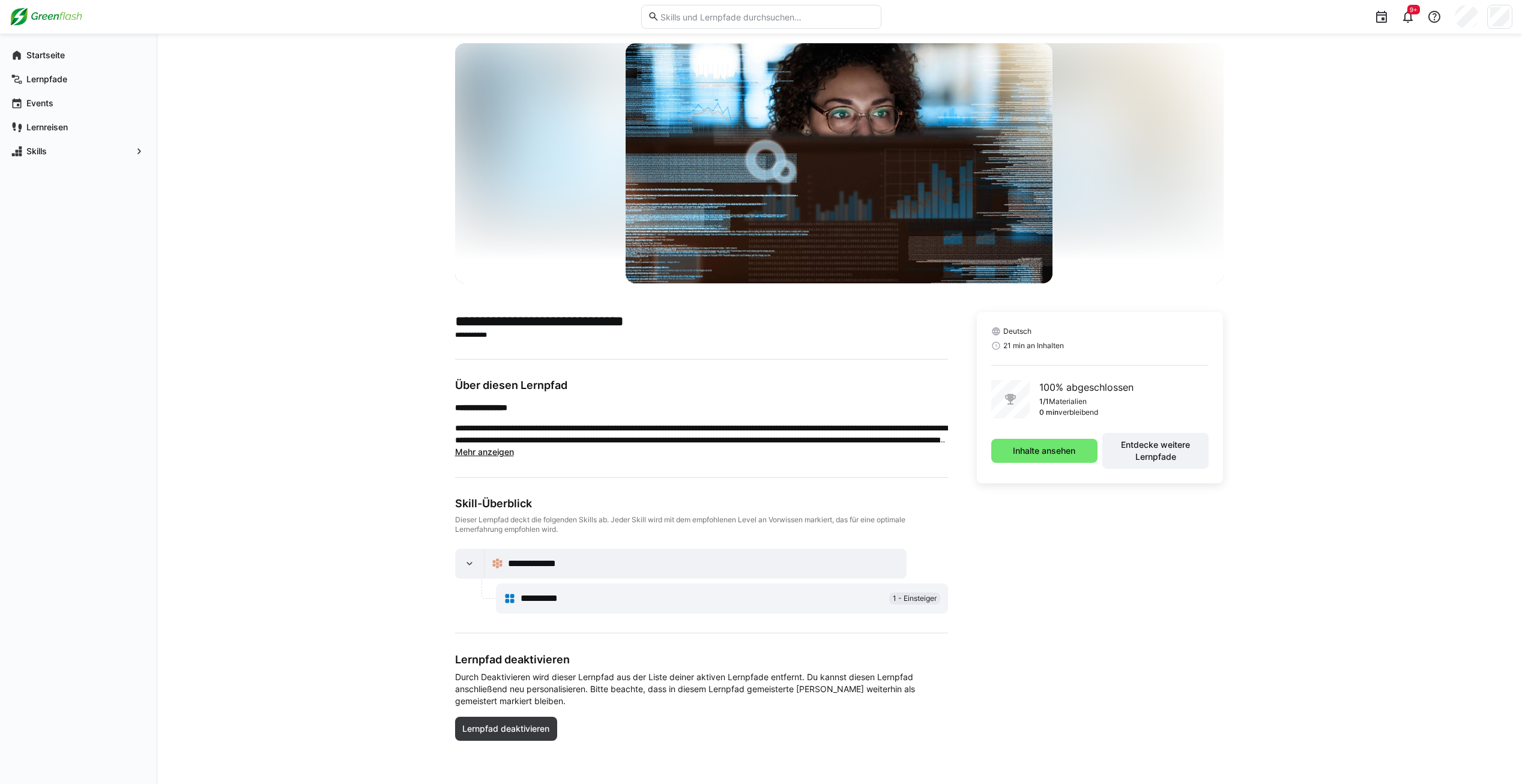
click at [501, 450] on span "Mehr anzeigen" at bounding box center [484, 451] width 59 height 10
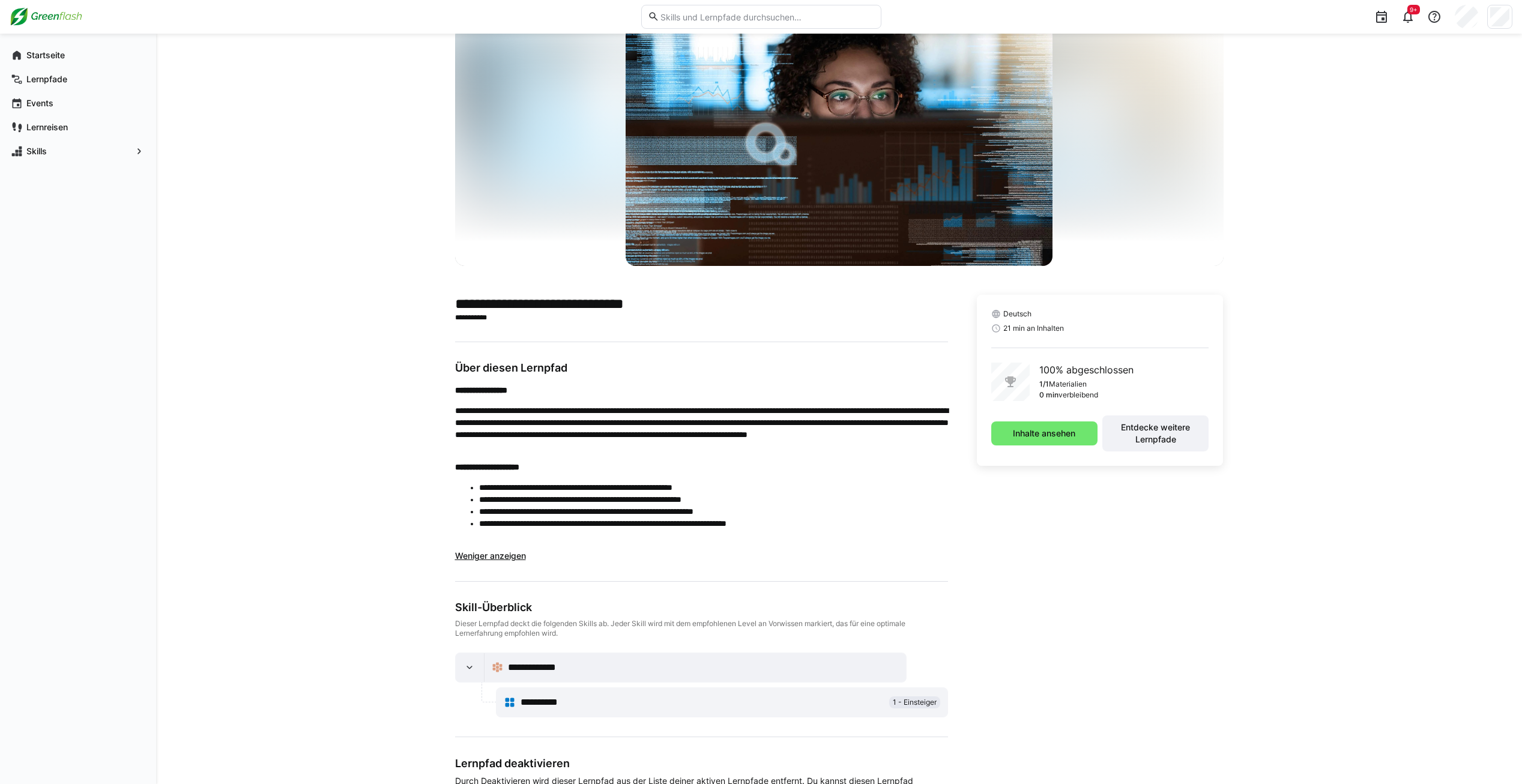
scroll to position [0, 0]
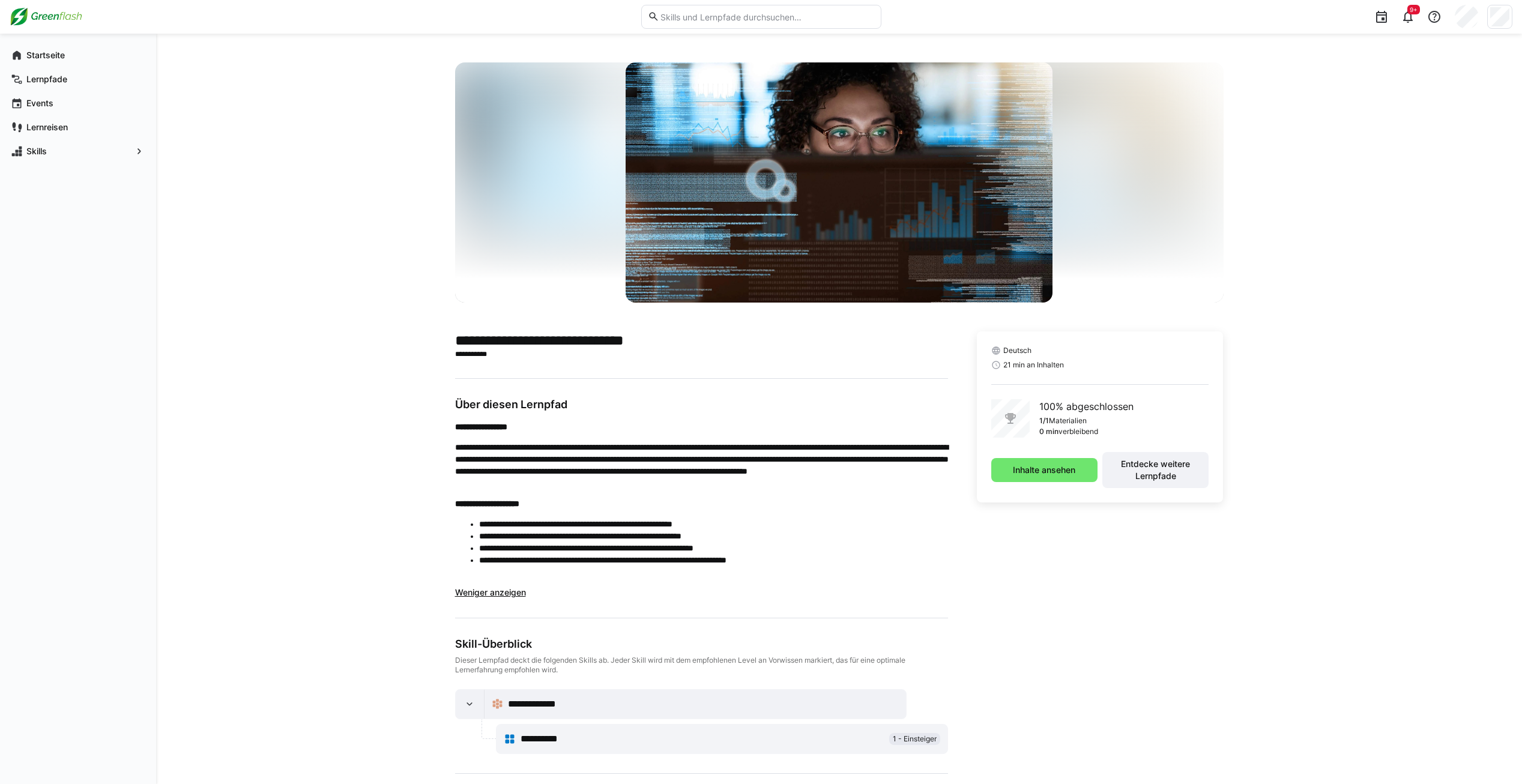
click at [1010, 410] on div at bounding box center [1010, 418] width 38 height 38
click at [1047, 460] on span "Inhalte ansehen" at bounding box center [1044, 470] width 106 height 24
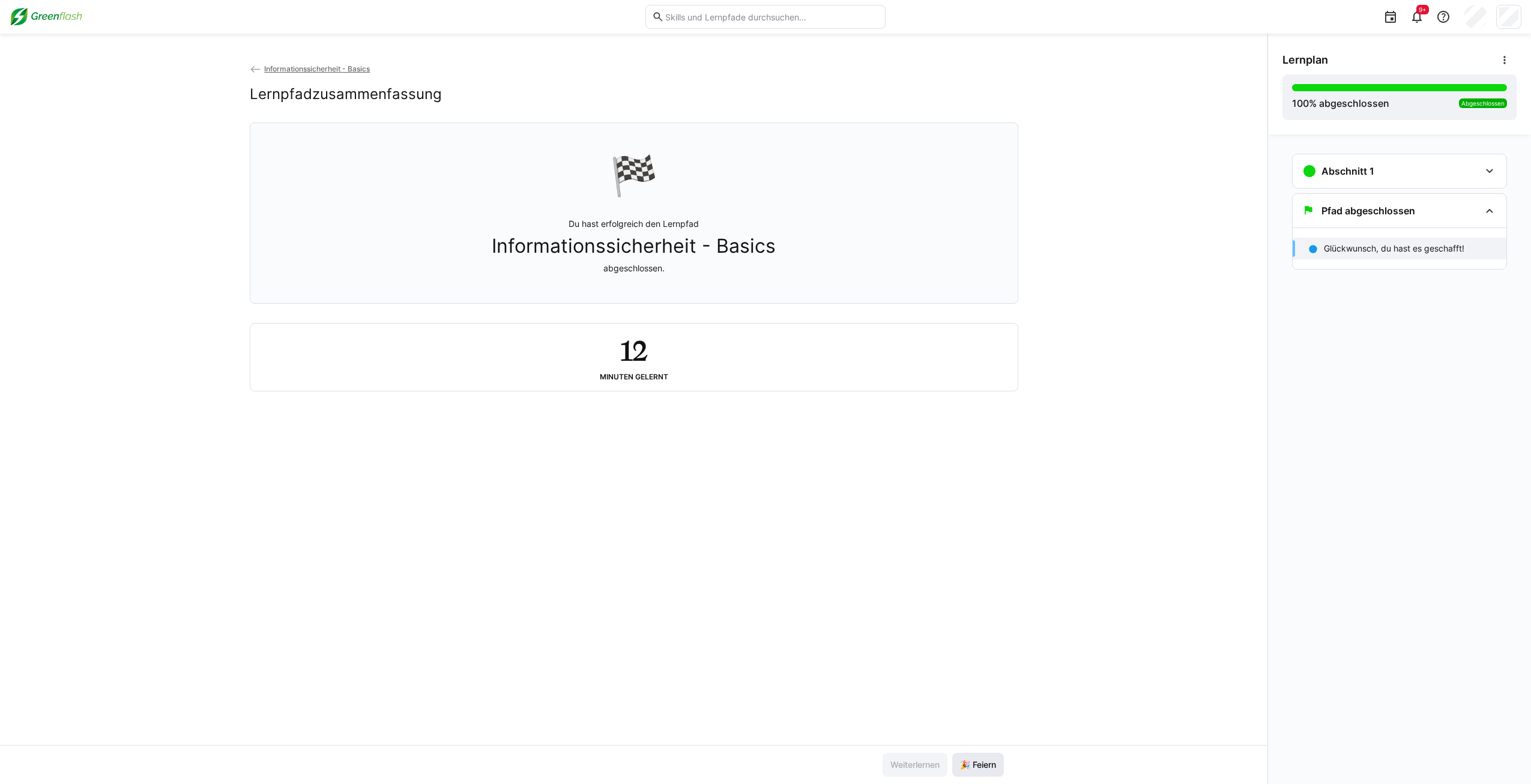
click at [974, 769] on span "🎉 Feiern" at bounding box center [978, 764] width 40 height 12
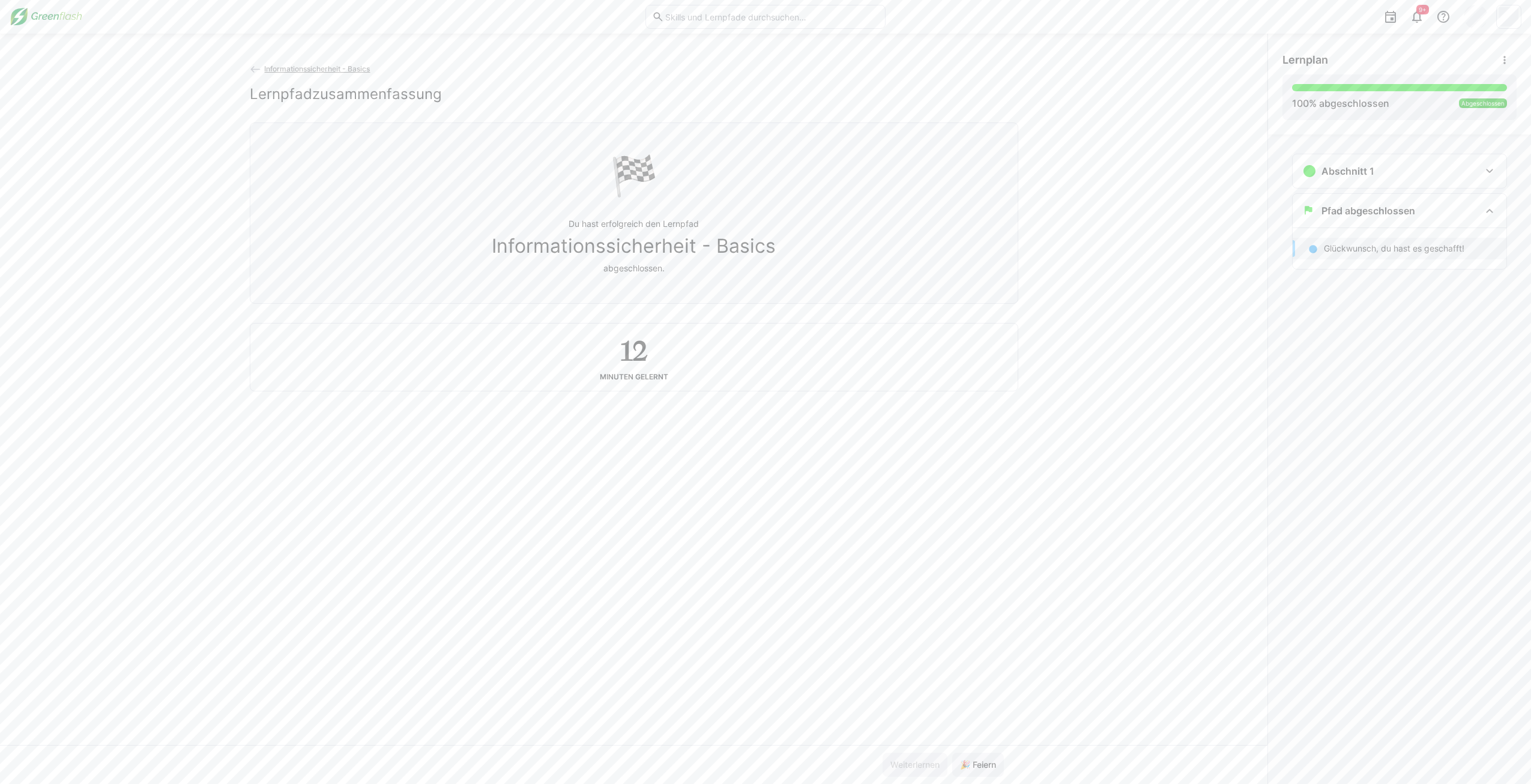
click at [313, 70] on span "Informationssicherheit - Basics" at bounding box center [316, 68] width 106 height 9
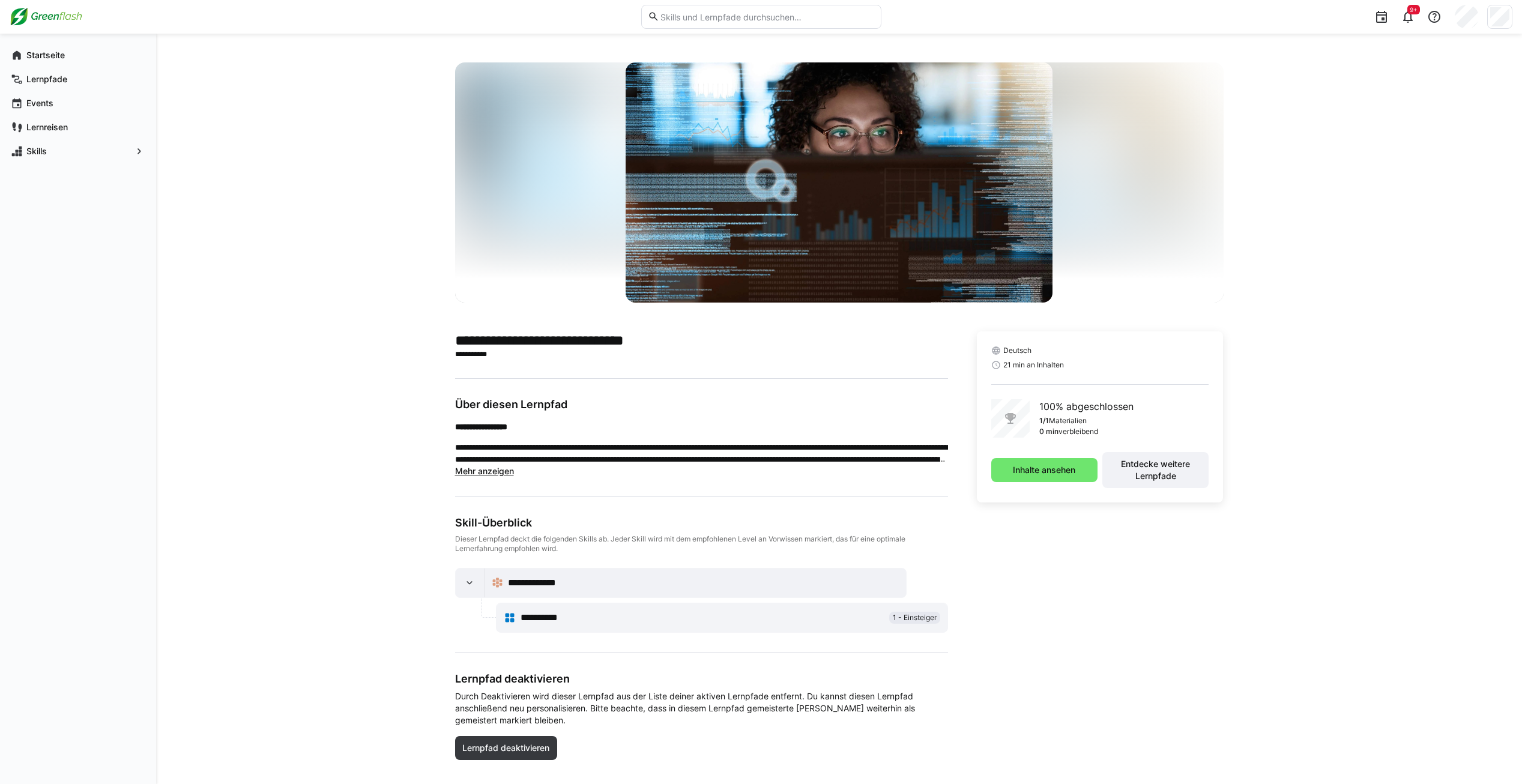
click at [734, 25] on eds-input at bounding box center [761, 17] width 240 height 24
click at [736, 20] on input "text" at bounding box center [766, 17] width 215 height 11
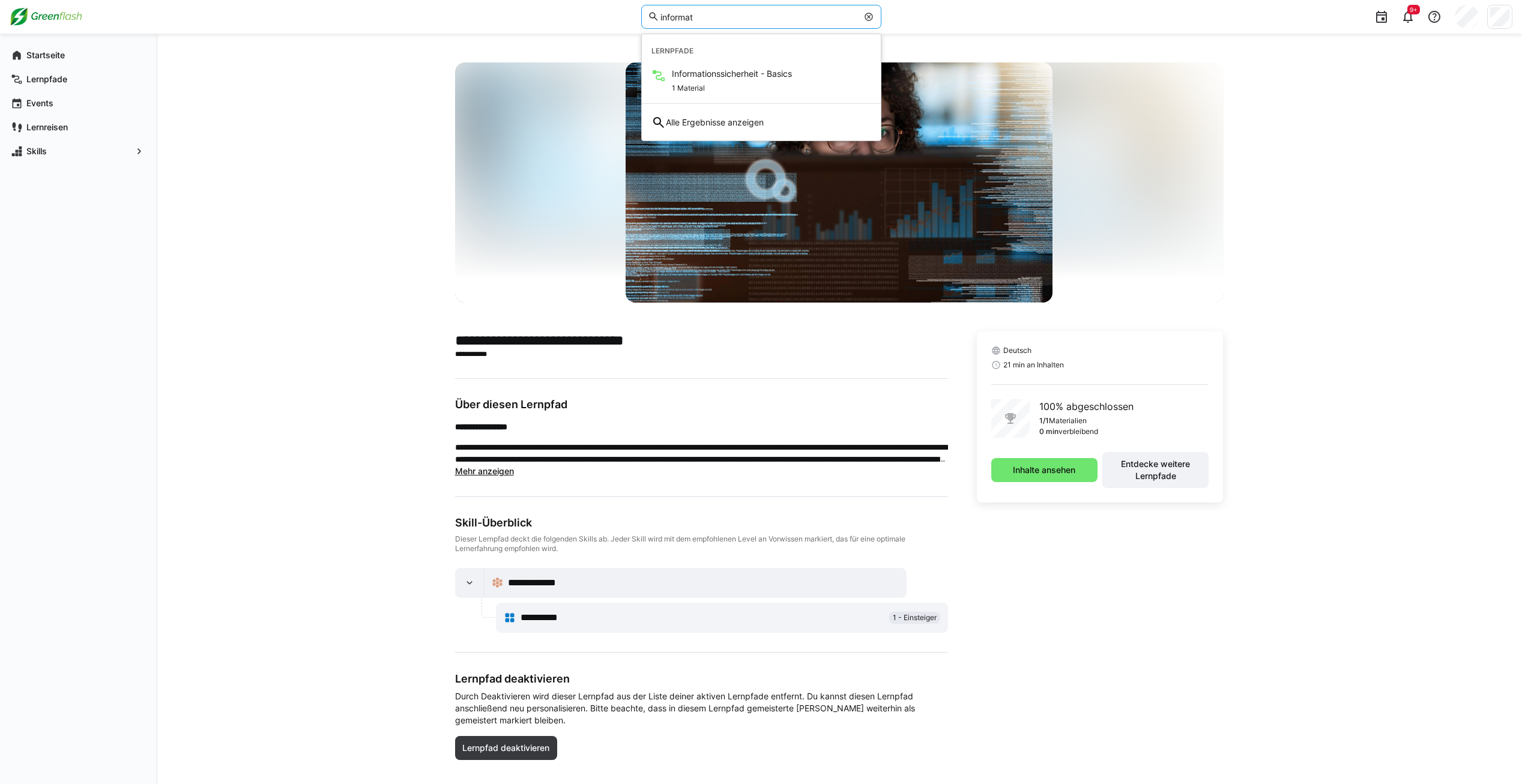
type input "informat"
click at [736, 61] on div "Lernpfade" at bounding box center [761, 51] width 239 height 24
click at [738, 67] on div "Informationssicherheit - Basics 1 Material" at bounding box center [761, 81] width 239 height 36
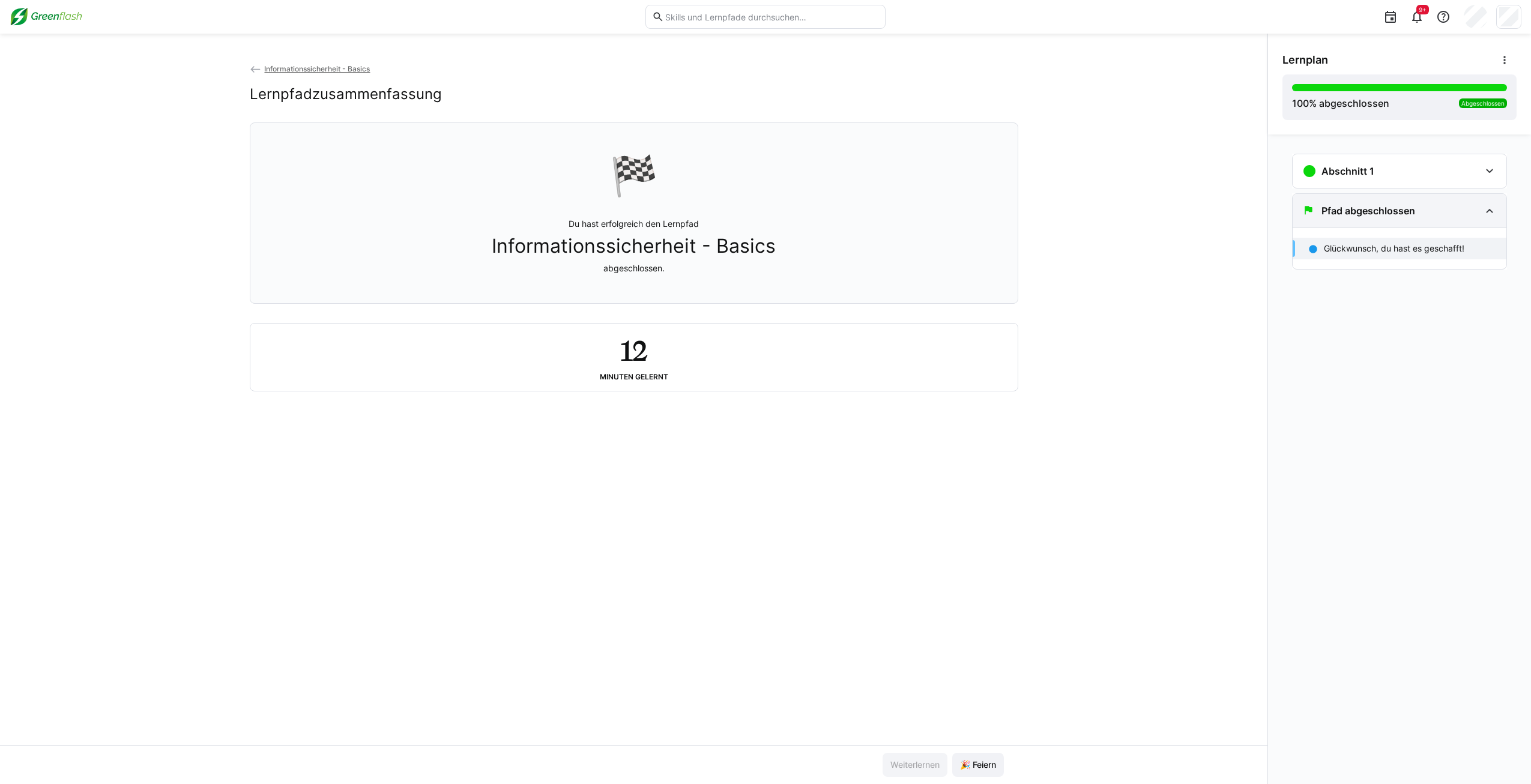
click at [1416, 215] on div "Pfad abgeschlossen" at bounding box center [1391, 210] width 178 height 14
click at [1411, 169] on div "Abschnitt 1" at bounding box center [1391, 170] width 178 height 14
click at [1402, 201] on div "Informationssicherheit - Basics 21 min" at bounding box center [1399, 216] width 213 height 36
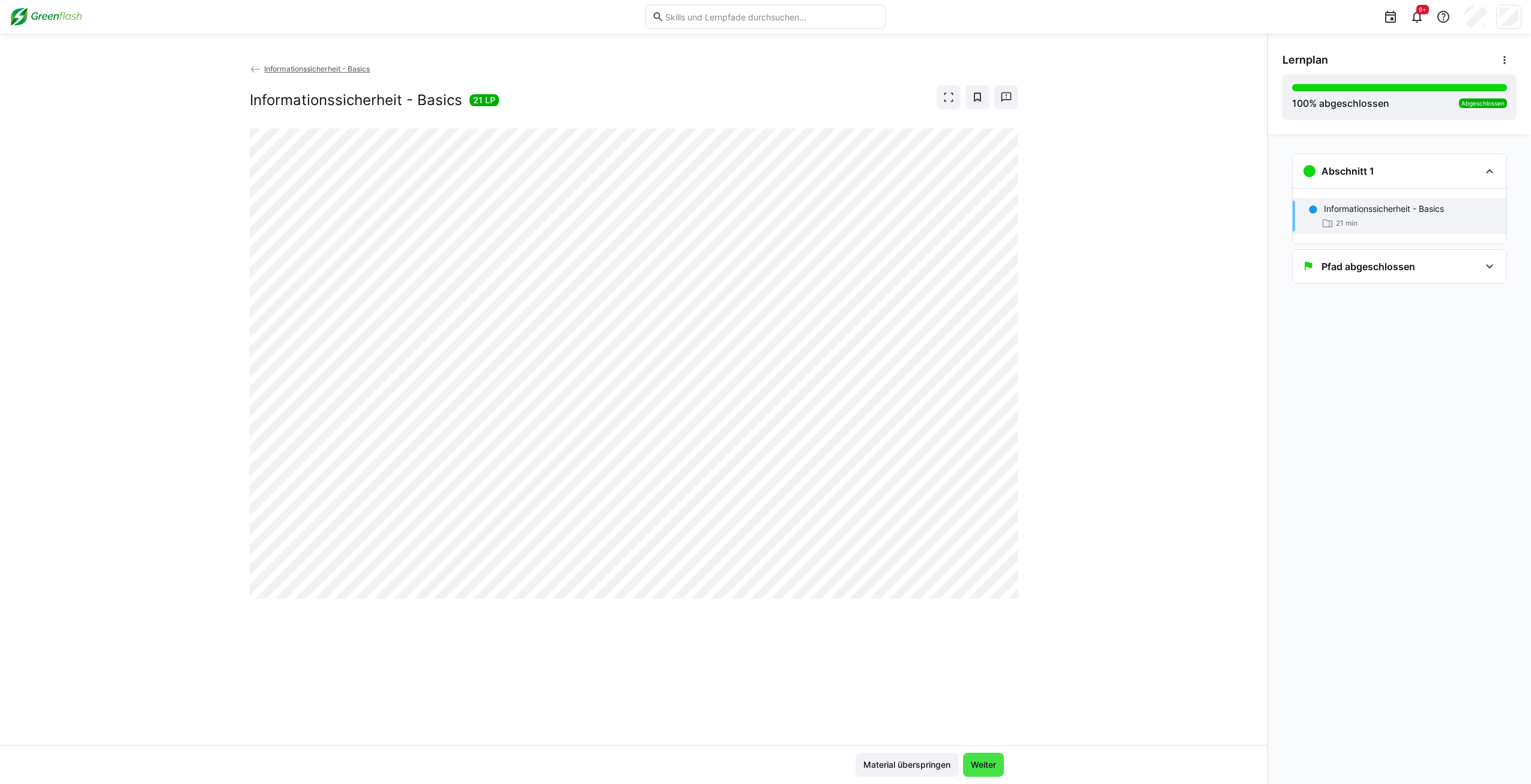
click at [979, 773] on span "Weiter" at bounding box center [983, 764] width 41 height 24
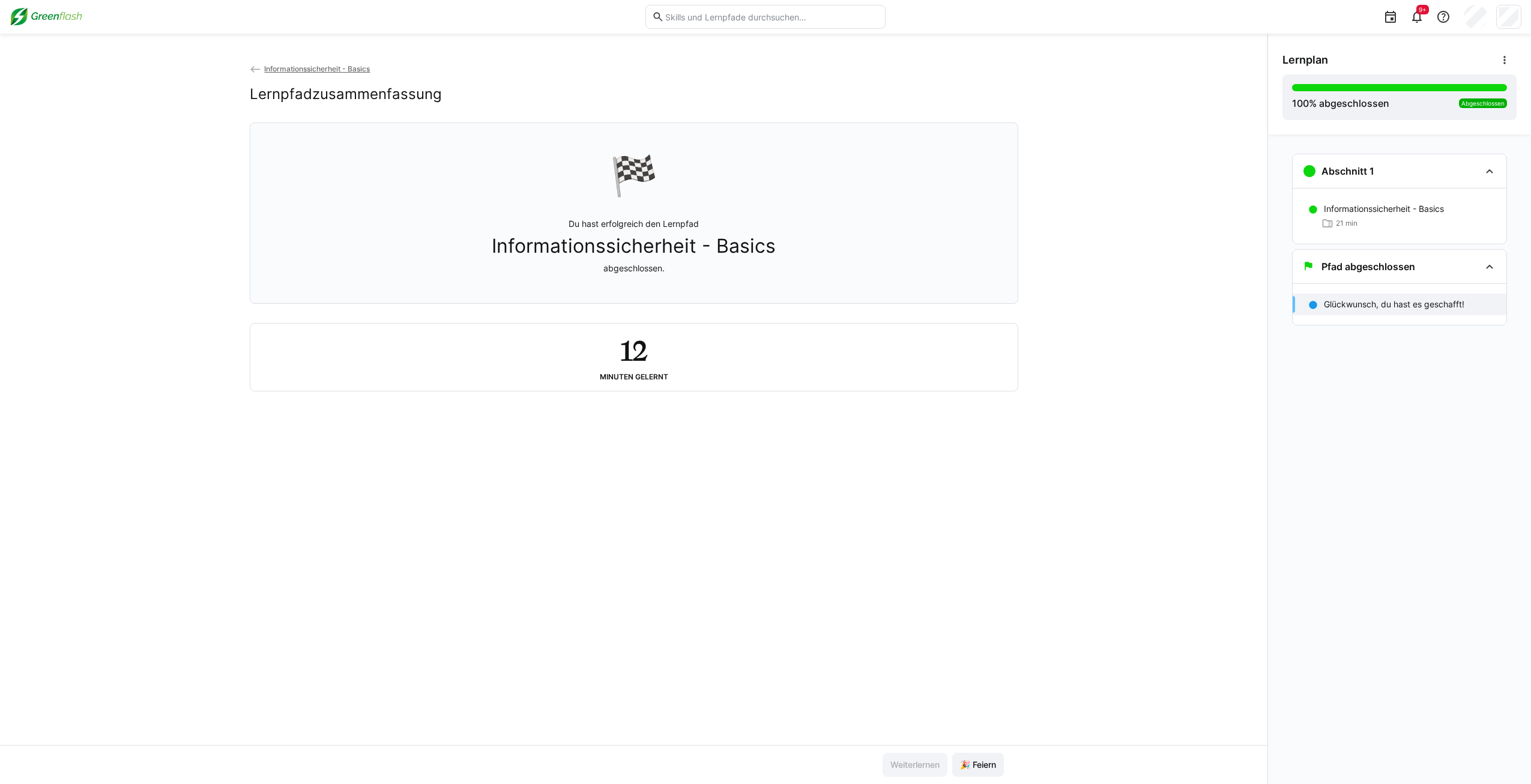
click at [979, 773] on span "🎉 Feiern" at bounding box center [978, 764] width 52 height 24
click at [347, 76] on div "Informationssicherheit - Basics Lernpfadzusammenfassung" at bounding box center [634, 92] width 768 height 60
click at [347, 69] on span "Informationssicherheit - Basics" at bounding box center [316, 68] width 106 height 9
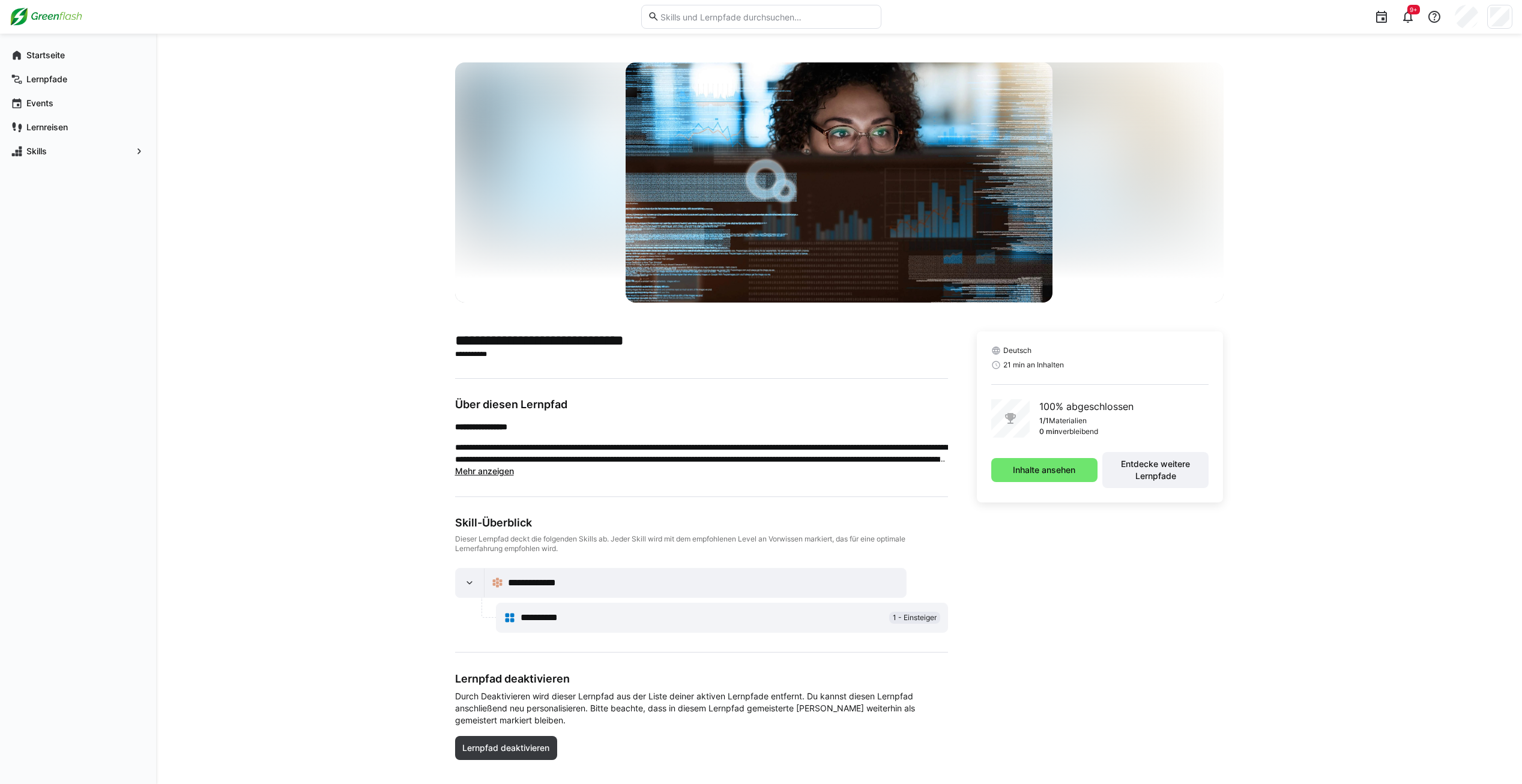
click at [781, 20] on input "text" at bounding box center [766, 17] width 215 height 11
click at [52, 30] on div "9+" at bounding box center [761, 17] width 1502 height 34
click at [53, 22] on img at bounding box center [46, 17] width 73 height 20
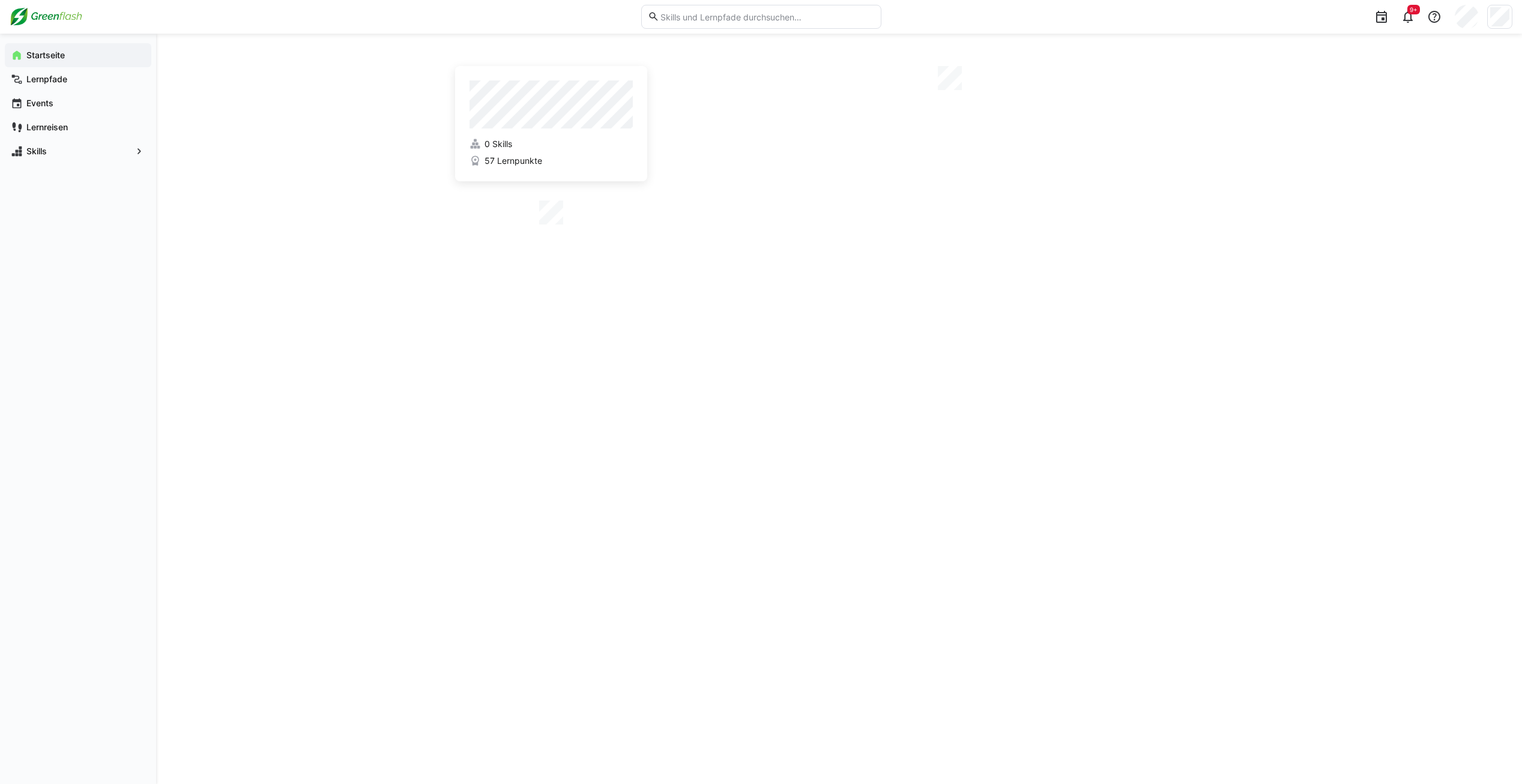
click at [55, 48] on div "Startseite" at bounding box center [78, 55] width 147 height 24
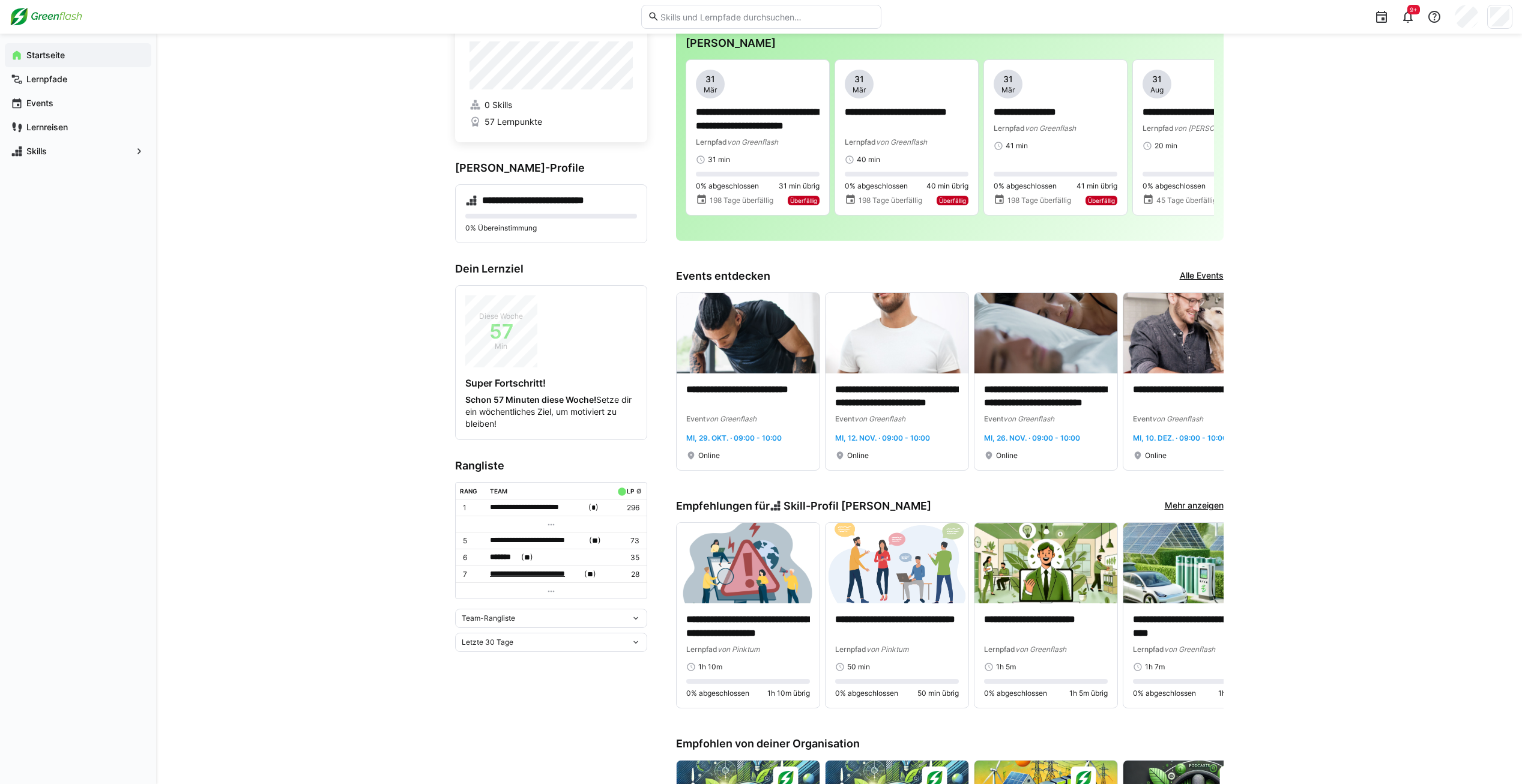
scroll to position [60, 0]
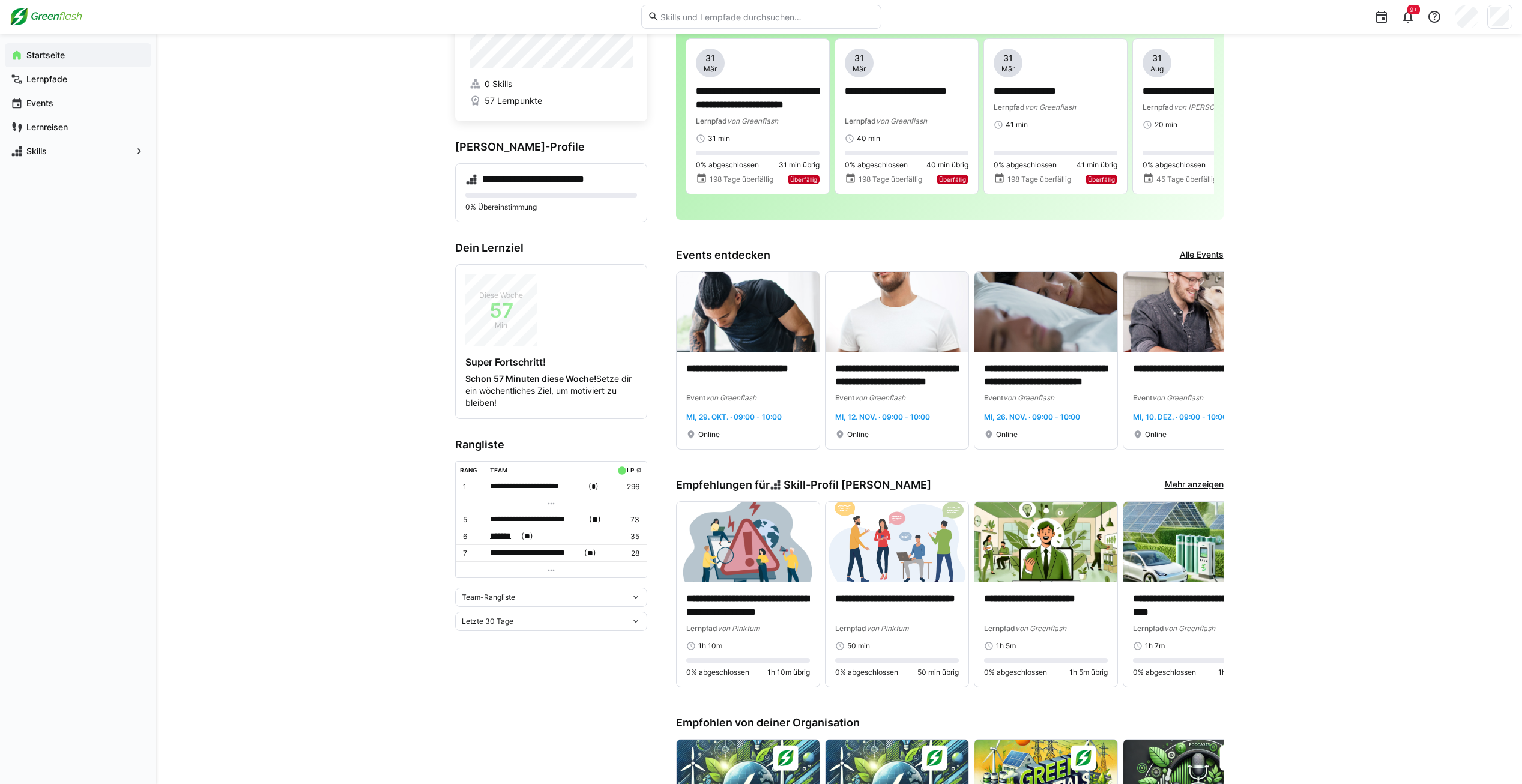
click at [508, 535] on span "*******" at bounding box center [504, 536] width 29 height 12
click at [419, 542] on div at bounding box center [761, 392] width 1522 height 784
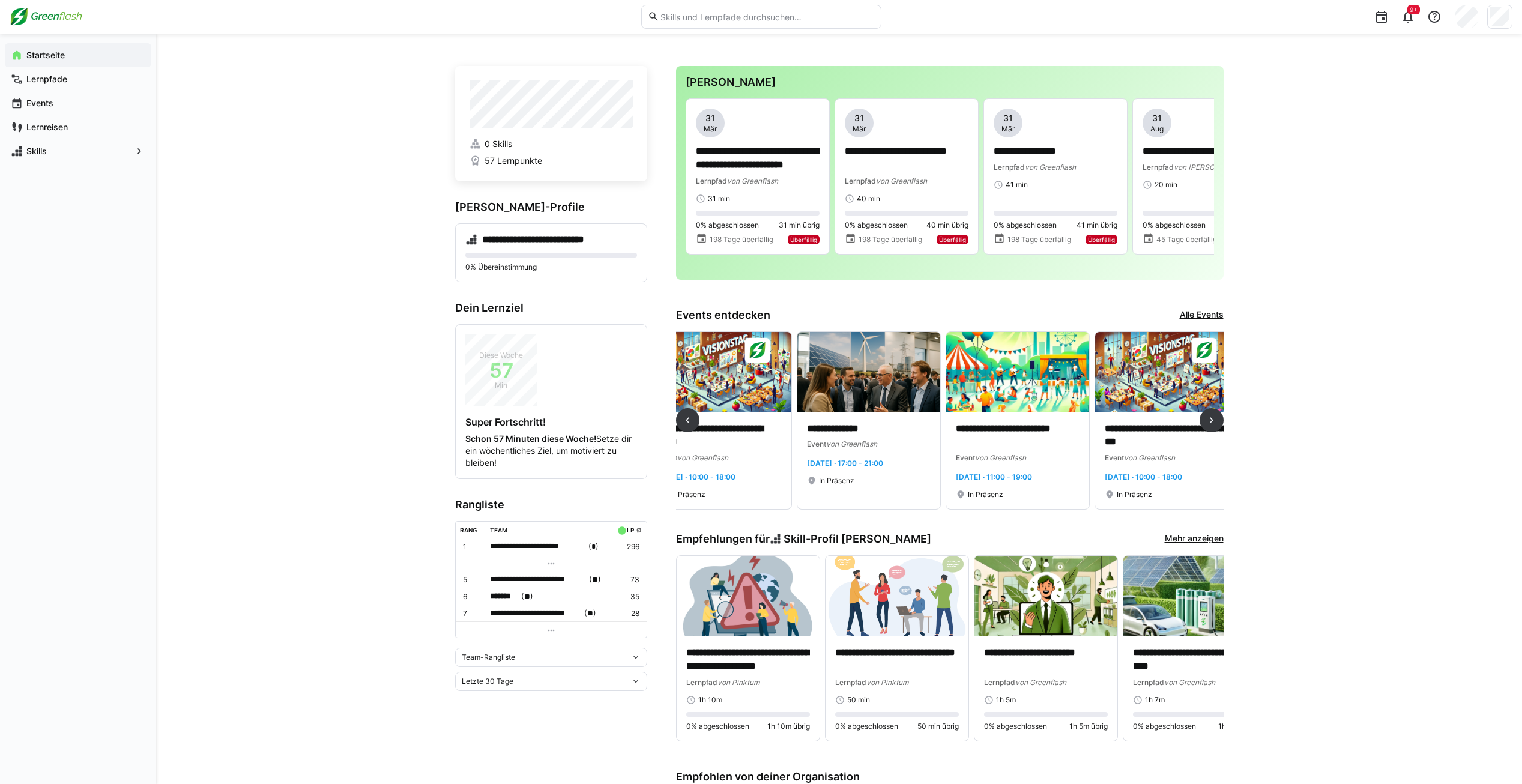
scroll to position [0, 923]
click at [872, 429] on p "**********" at bounding box center [867, 429] width 124 height 14
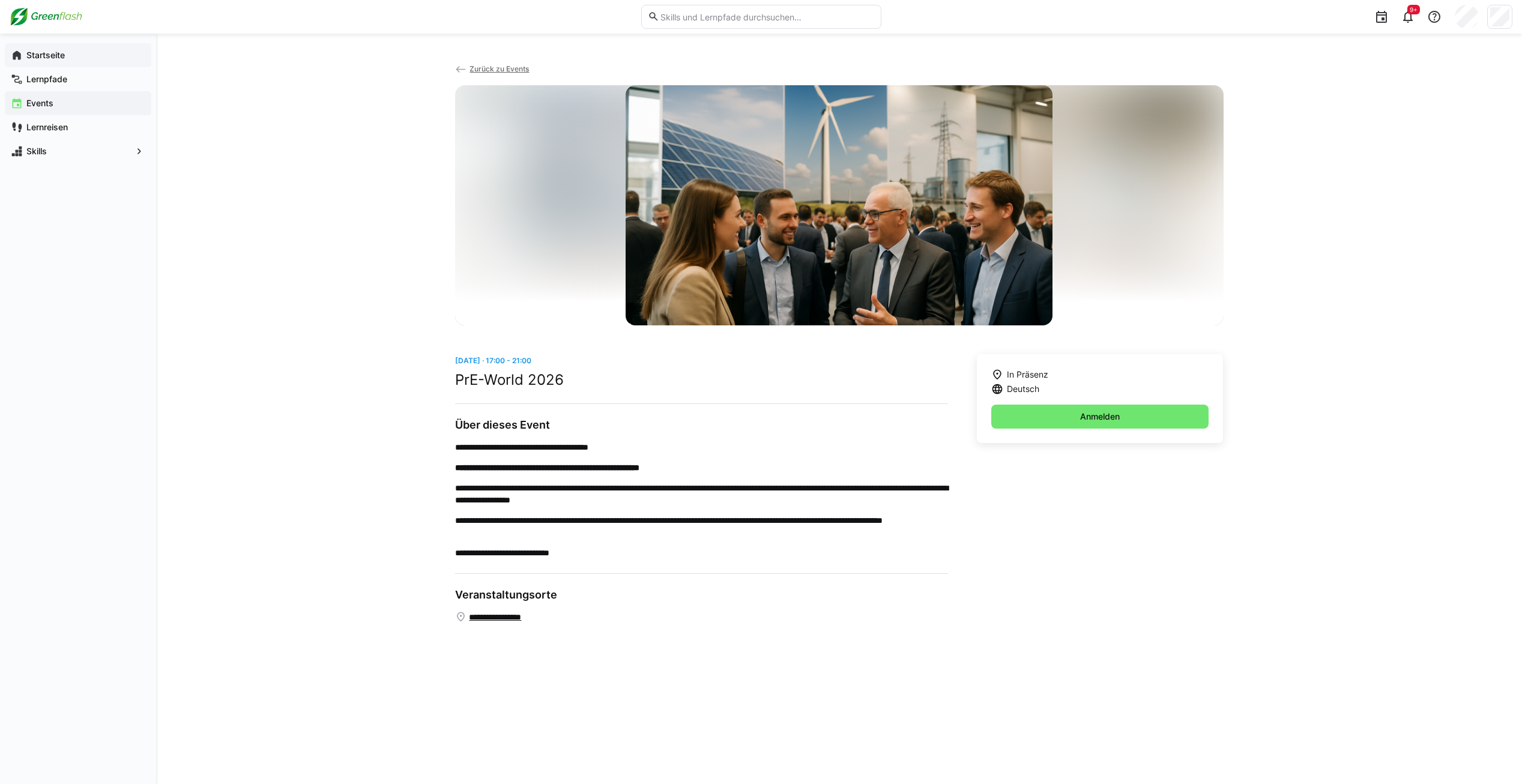
click at [43, 49] on span "Startseite" at bounding box center [85, 55] width 120 height 12
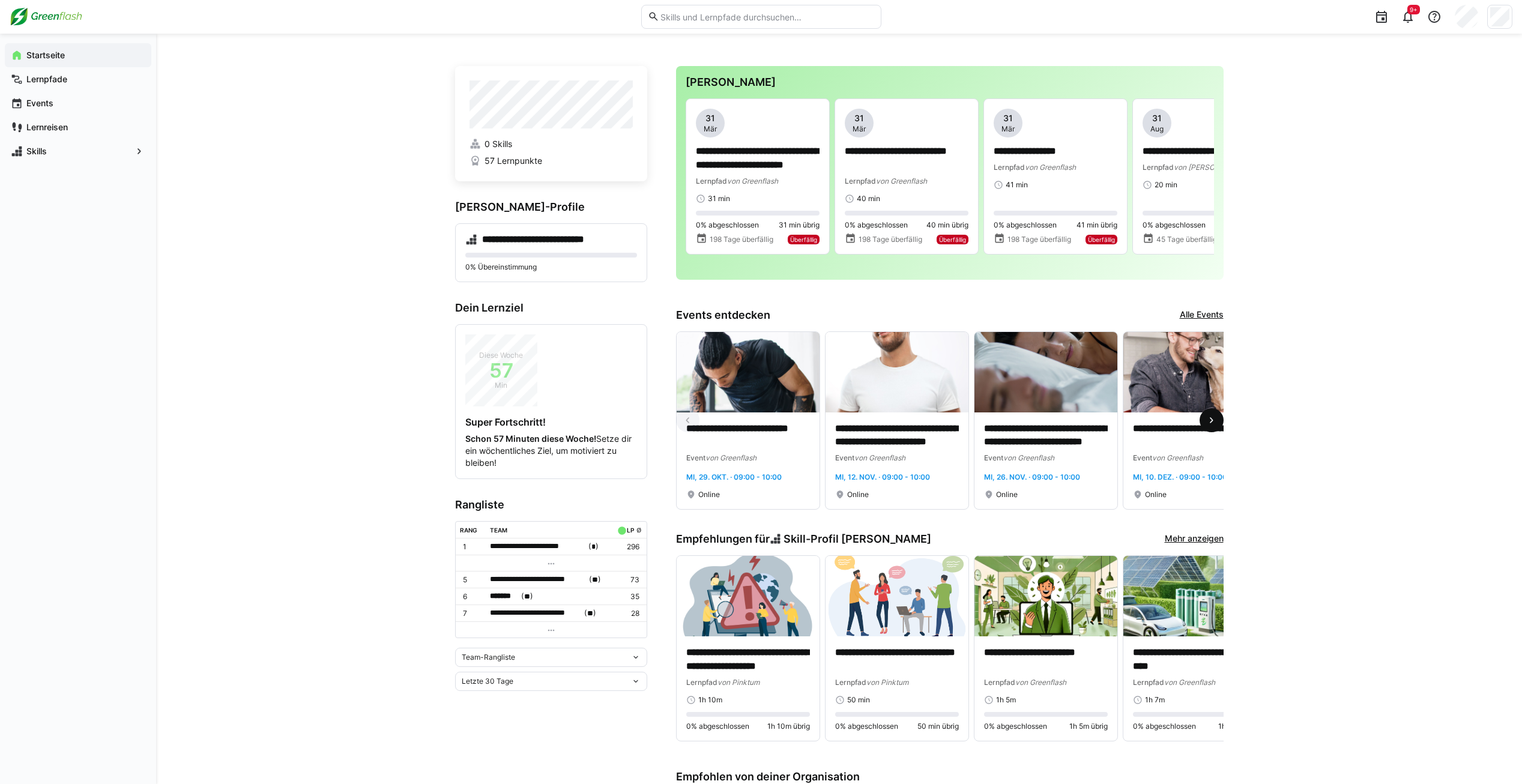
click at [1209, 412] on span at bounding box center [1212, 420] width 24 height 24
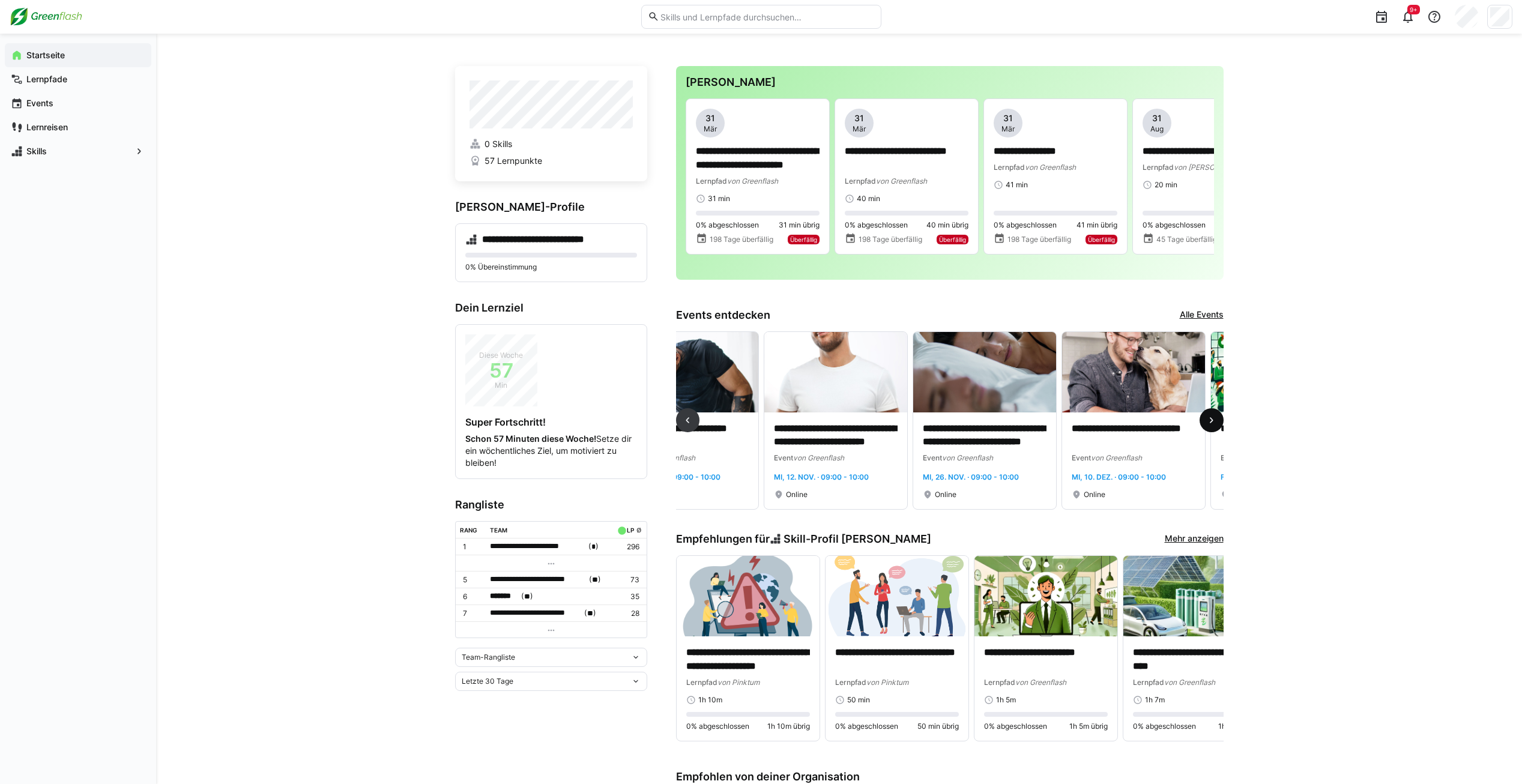
click at [1209, 414] on span at bounding box center [1212, 420] width 24 height 24
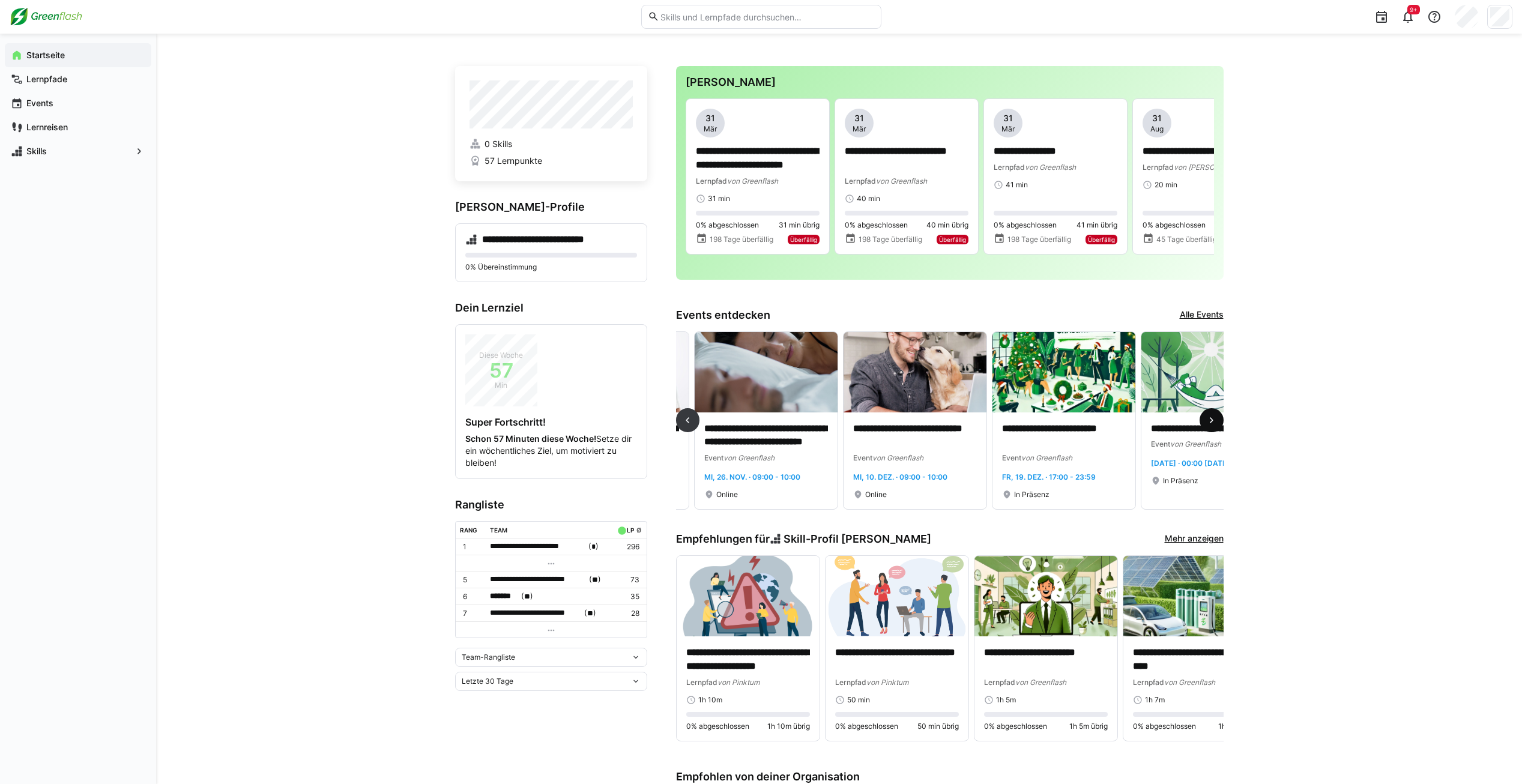
click at [1210, 415] on span at bounding box center [1212, 420] width 24 height 24
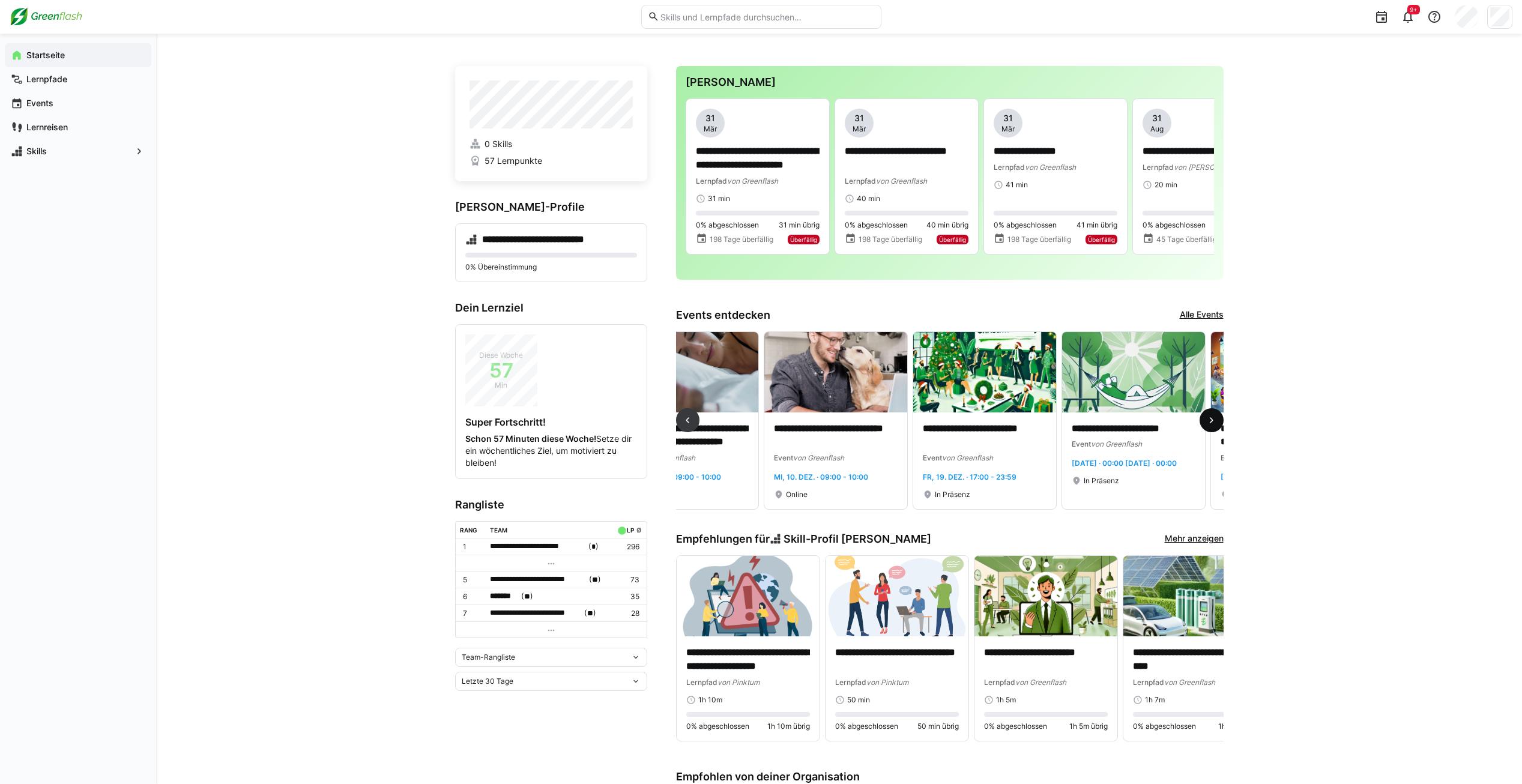
click at [1210, 415] on span at bounding box center [1212, 420] width 24 height 24
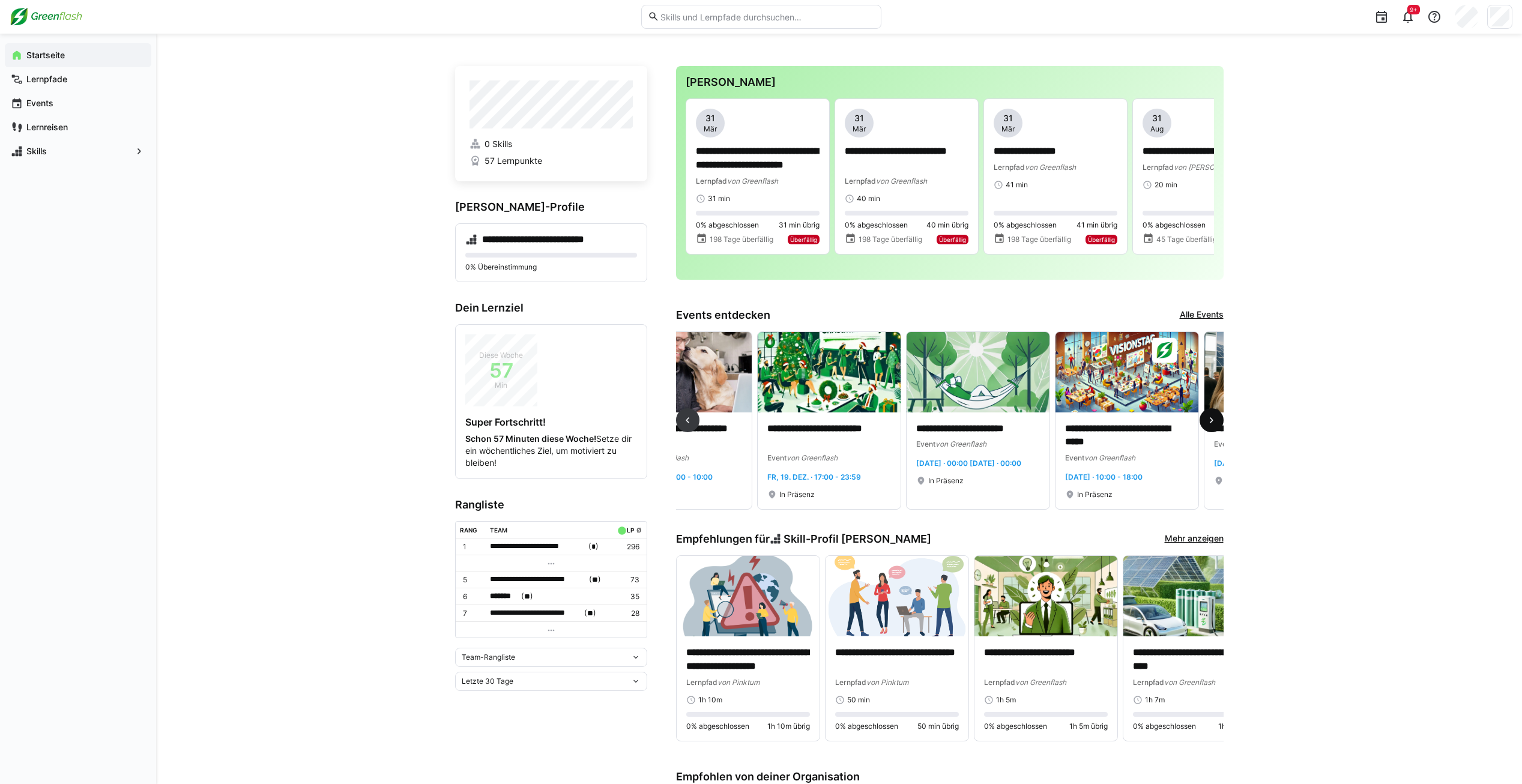
click at [1211, 415] on span at bounding box center [1212, 420] width 24 height 24
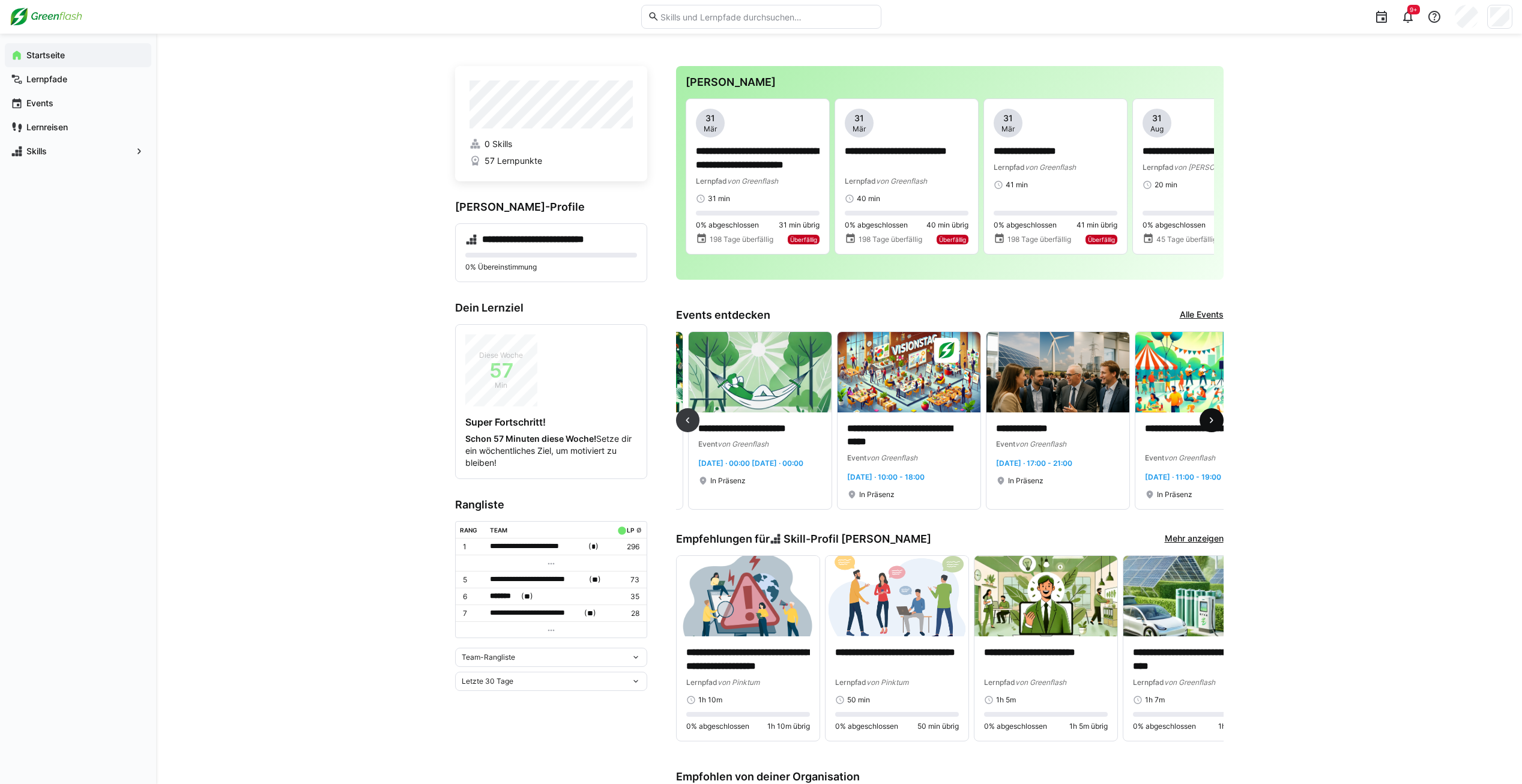
click at [1211, 415] on span at bounding box center [1212, 420] width 24 height 24
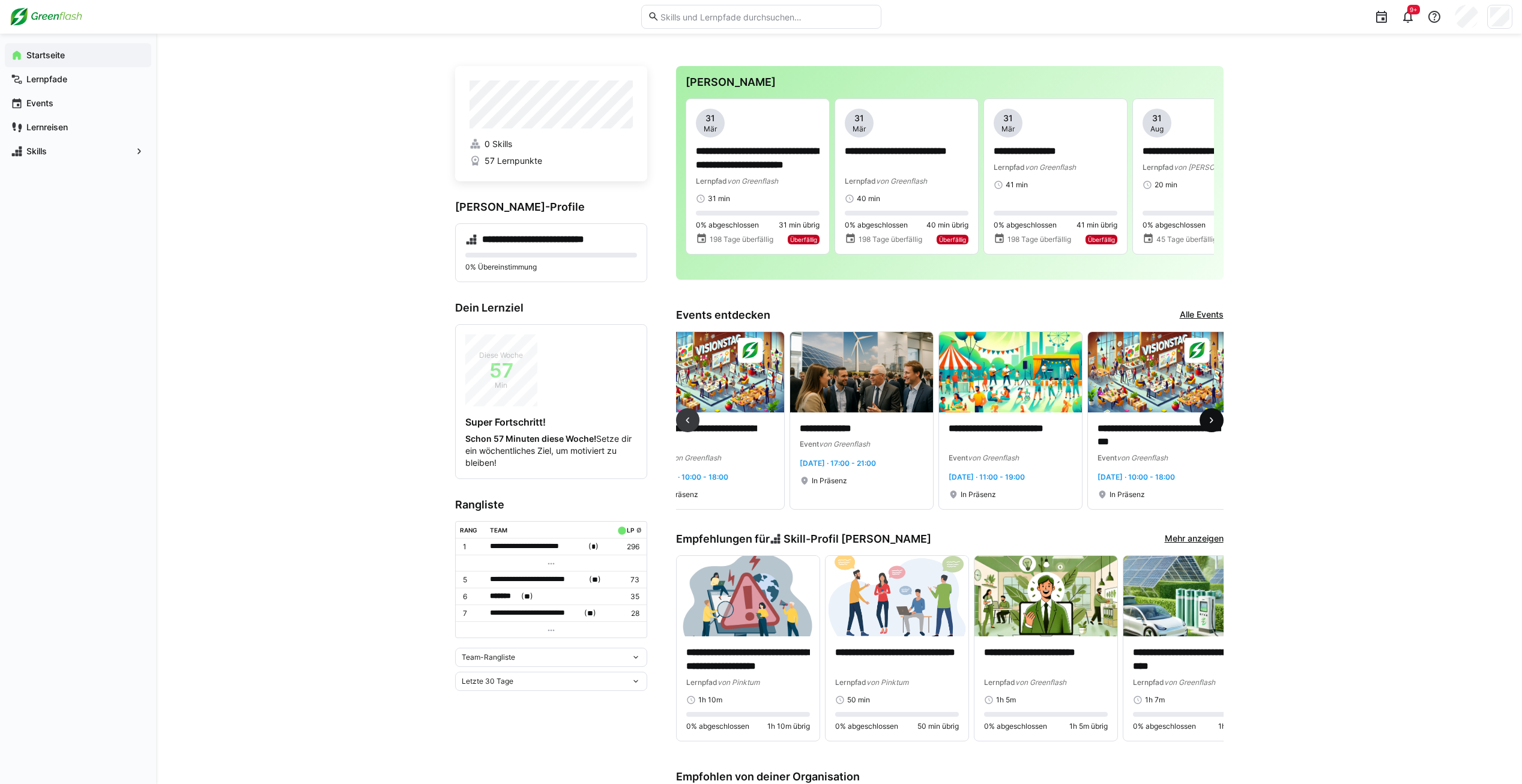
click at [1211, 415] on span at bounding box center [1212, 420] width 24 height 24
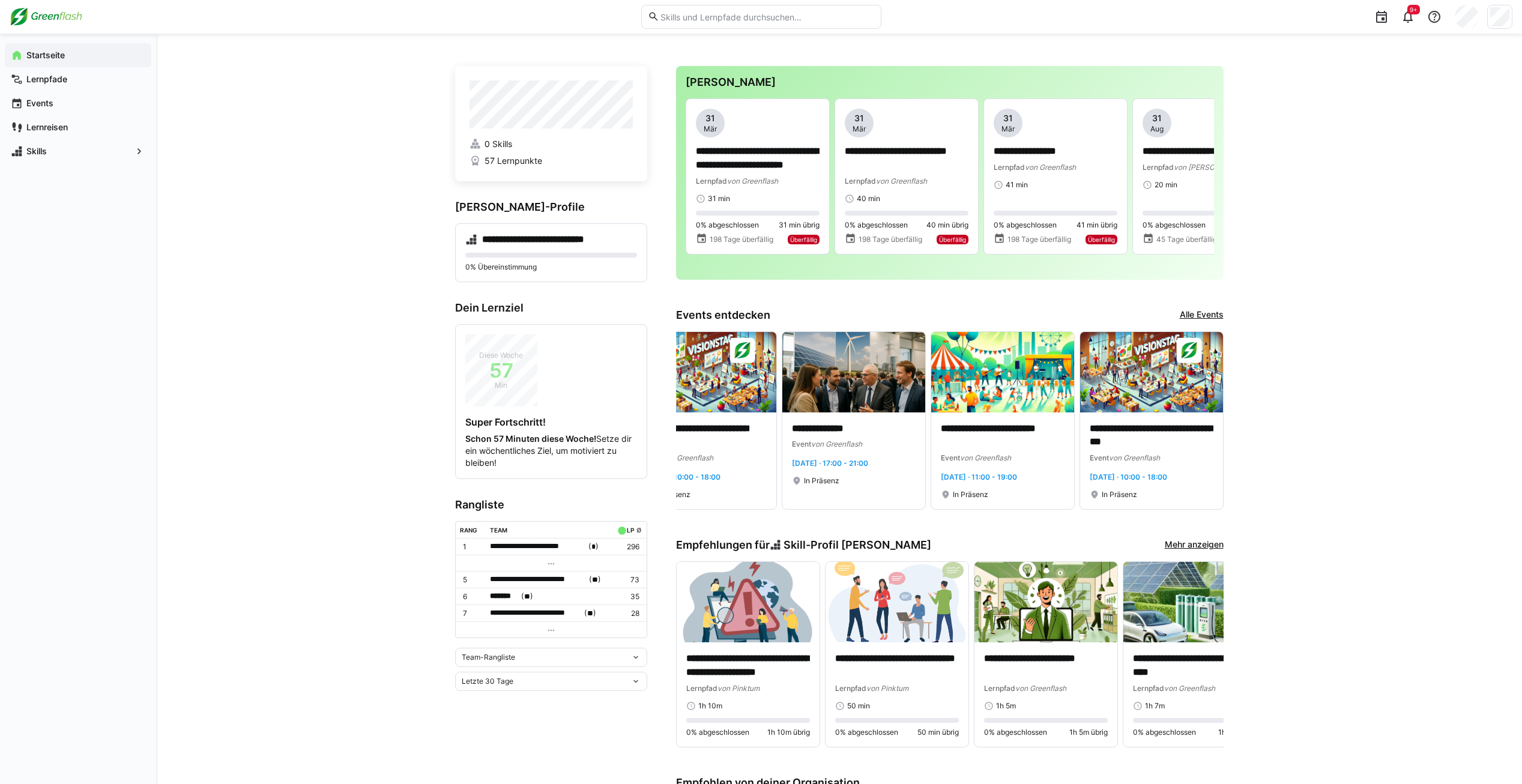
click at [74, 47] on div "Startseite" at bounding box center [78, 55] width 147 height 24
